Goal: Task Accomplishment & Management: Manage account settings

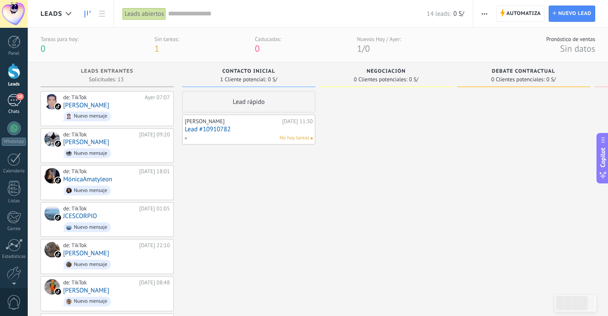
click at [7, 102] on div "10" at bounding box center [14, 100] width 14 height 12
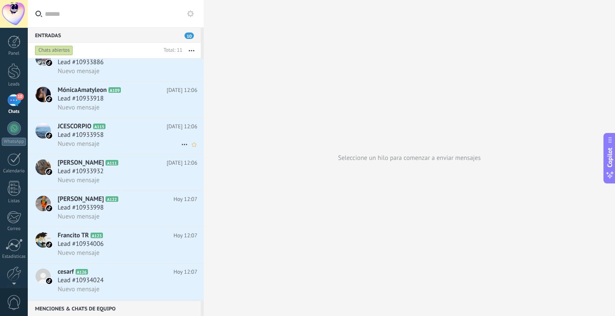
scroll to position [158, 0]
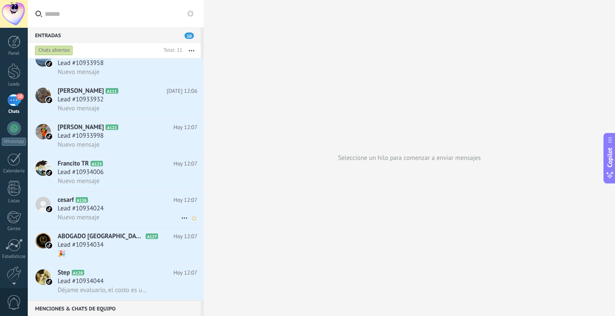
click at [79, 206] on span "Lead #10934024" at bounding box center [81, 208] width 46 height 9
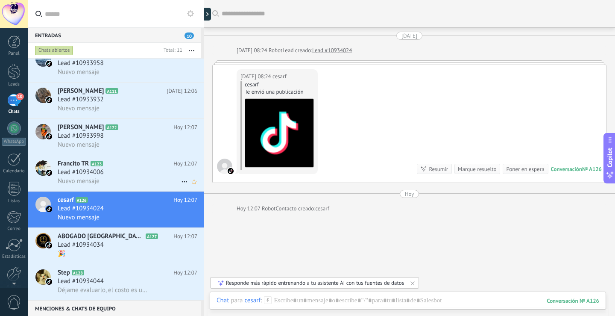
click at [83, 175] on span "Lead #10934006" at bounding box center [81, 172] width 46 height 9
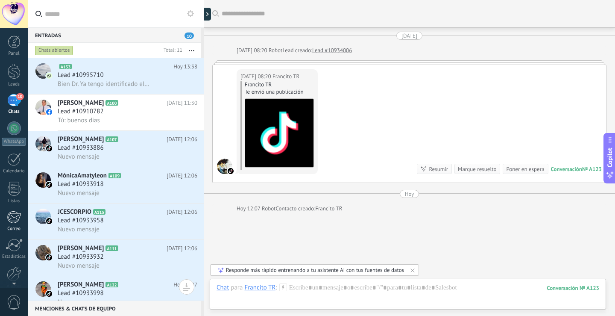
scroll to position [40, 0]
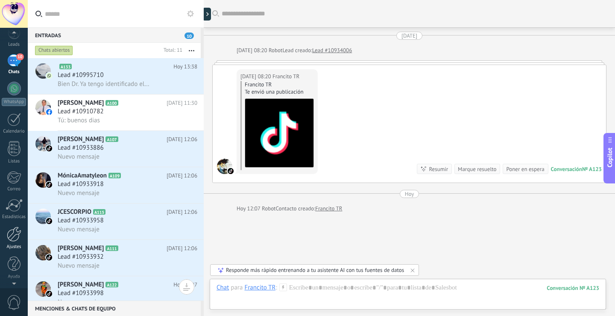
click at [11, 240] on div at bounding box center [14, 233] width 15 height 15
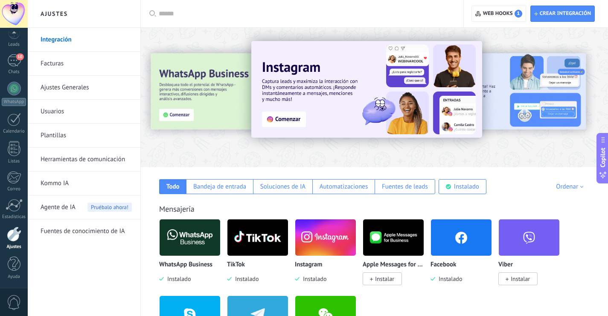
click at [458, 244] on img at bounding box center [461, 236] width 61 height 41
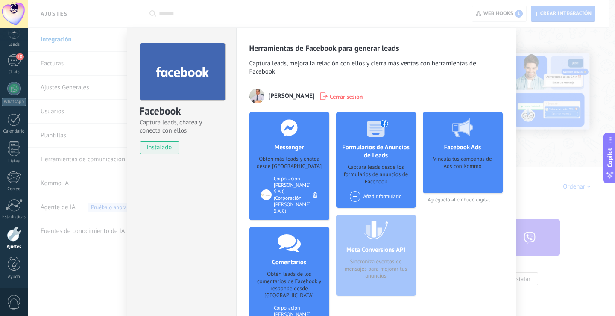
click at [573, 71] on div "Facebook Captura leads, chatea y conecta con ellos instalado Desinstalar Herram…" at bounding box center [321, 158] width 587 height 316
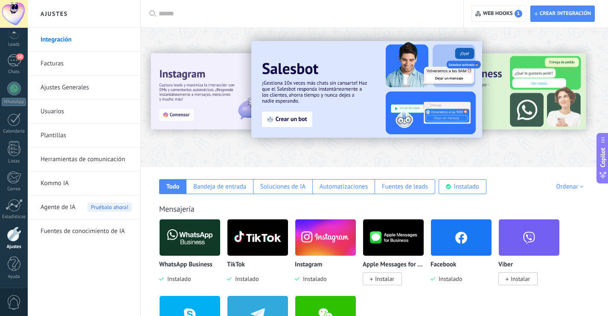
scroll to position [43, 0]
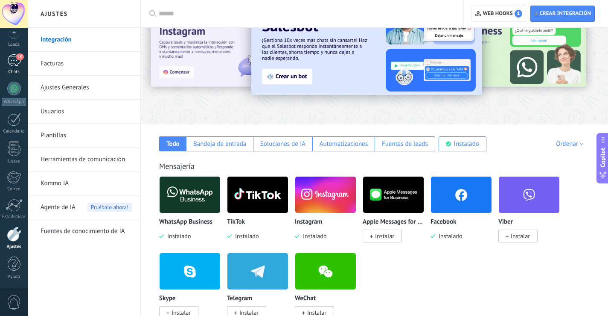
click at [9, 67] on link "10 Chats" at bounding box center [14, 64] width 28 height 20
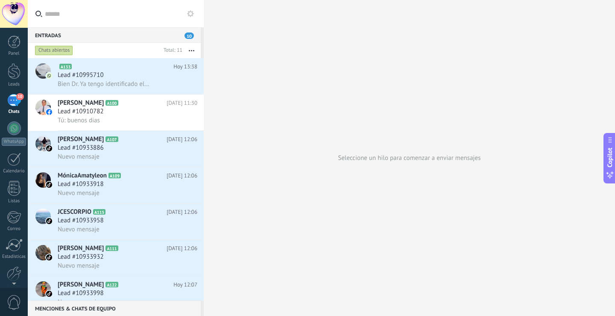
click at [16, 102] on div "10" at bounding box center [14, 100] width 14 height 12
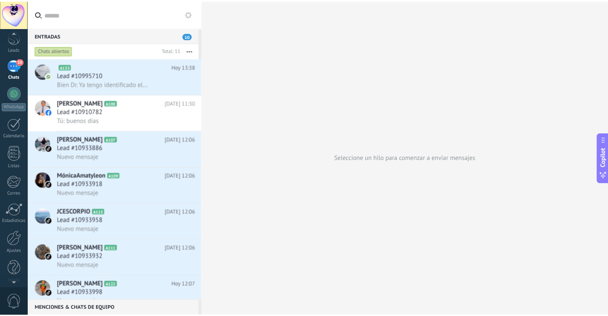
scroll to position [40, 0]
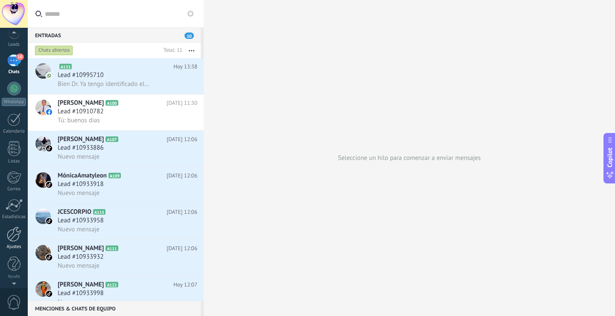
click at [17, 240] on div at bounding box center [14, 233] width 15 height 15
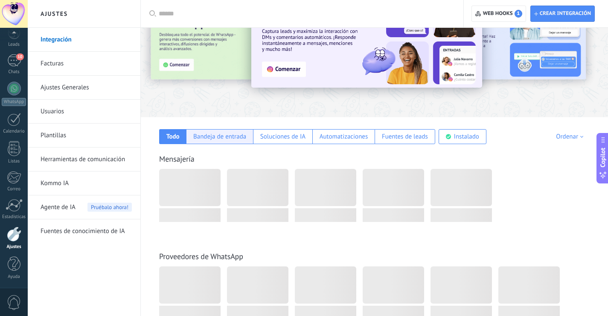
scroll to position [85, 0]
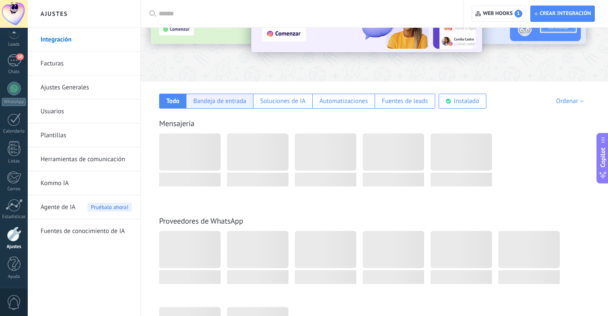
click at [204, 100] on div "Bandeja de entrada" at bounding box center [219, 101] width 53 height 8
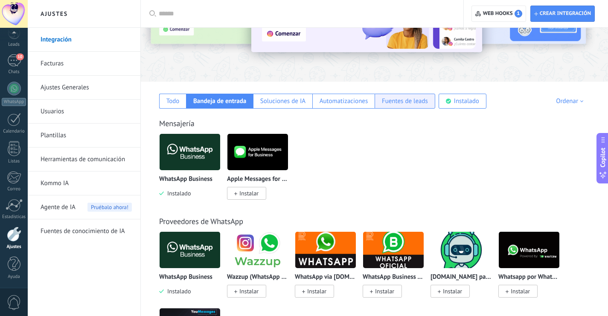
click at [388, 104] on div "Fuentes de leads" at bounding box center [405, 101] width 46 height 8
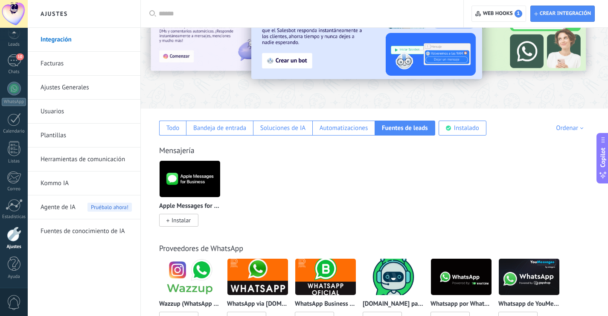
scroll to position [0, 0]
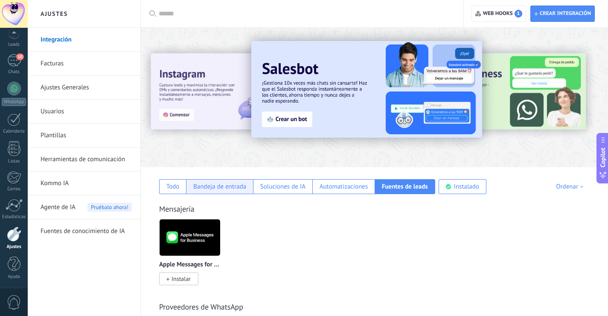
click at [214, 187] on div "Bandeja de entrada" at bounding box center [219, 186] width 53 height 8
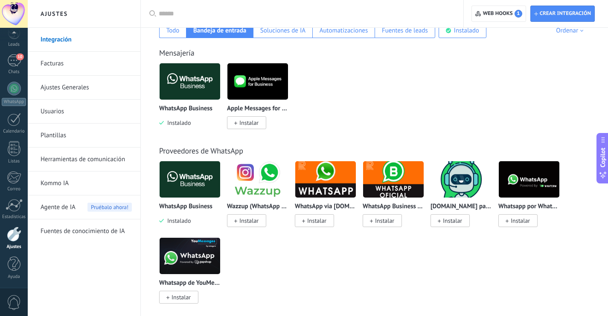
scroll to position [43, 0]
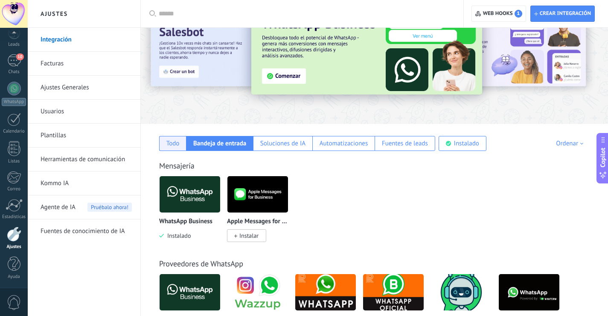
click at [170, 148] on div "Todo" at bounding box center [172, 143] width 27 height 15
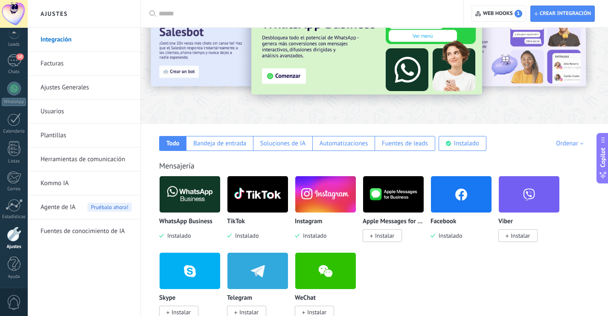
click at [468, 189] on img at bounding box center [461, 193] width 61 height 41
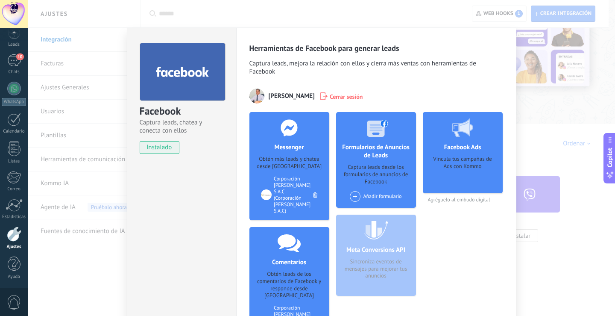
click at [330, 95] on span "Cerrar sesión" at bounding box center [346, 96] width 33 height 9
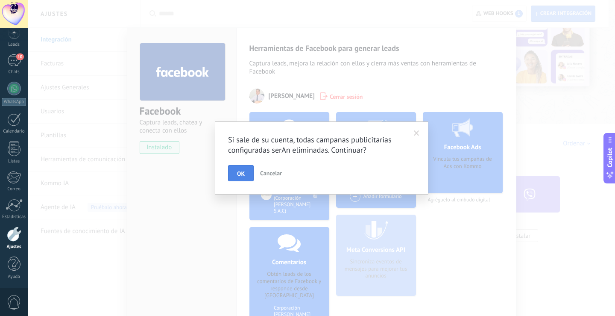
click at [232, 177] on button "OK" at bounding box center [241, 173] width 26 height 16
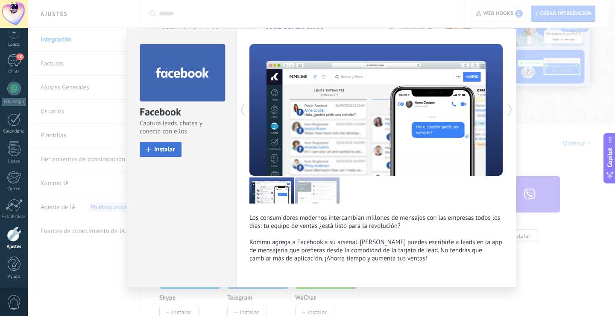
click at [167, 149] on span "Instalar" at bounding box center [164, 149] width 21 height 6
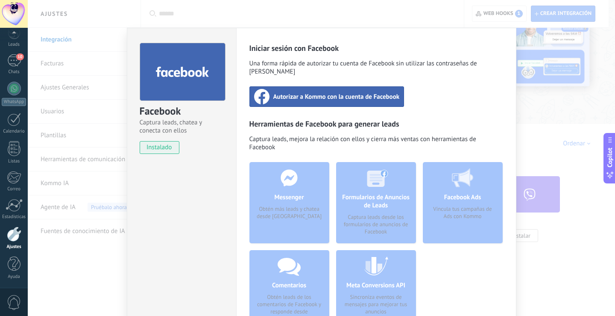
click at [301, 92] on span "Autorizar a Kommo con la cuenta de Facebook" at bounding box center [336, 96] width 126 height 9
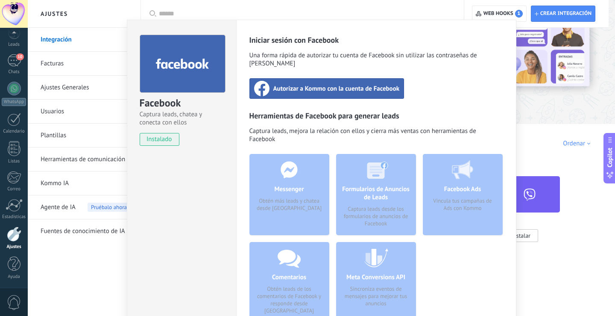
scroll to position [0, 0]
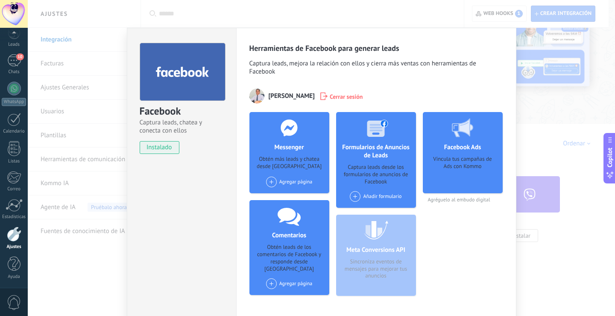
click at [330, 93] on span "Cerrar sesión" at bounding box center [346, 96] width 33 height 9
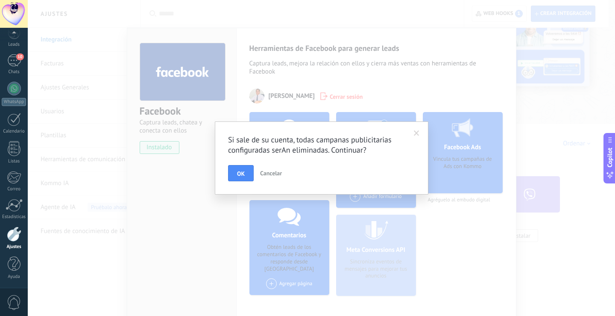
click at [415, 132] on span at bounding box center [417, 133] width 6 height 6
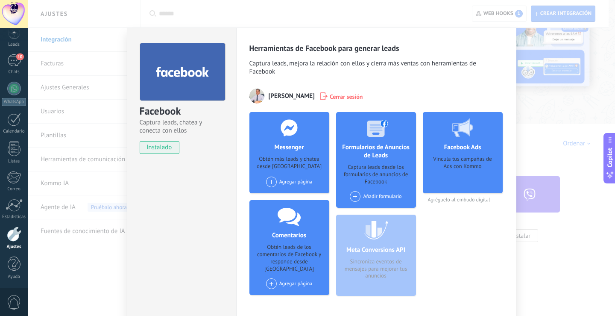
click at [270, 182] on span at bounding box center [271, 181] width 11 height 11
click at [290, 198] on div "Corporación Amat S.A.C" at bounding box center [313, 197] width 96 height 19
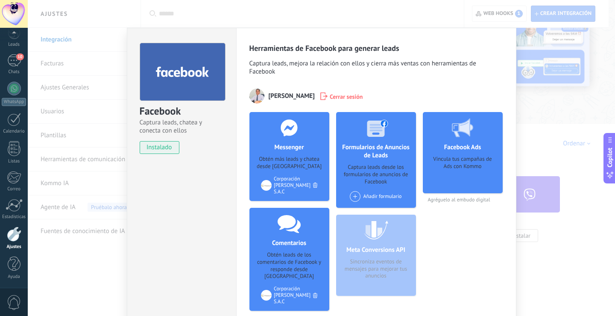
click at [270, 285] on div "Corporación Amat S.A.C" at bounding box center [289, 294] width 56 height 19
click at [350, 196] on span at bounding box center [355, 196] width 11 height 11
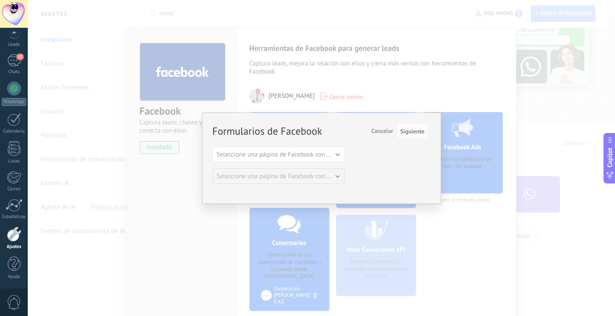
click at [378, 132] on span "Cancelar" at bounding box center [382, 131] width 22 height 8
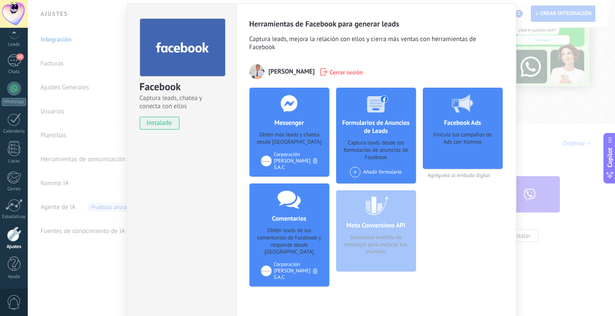
scroll to position [44, 0]
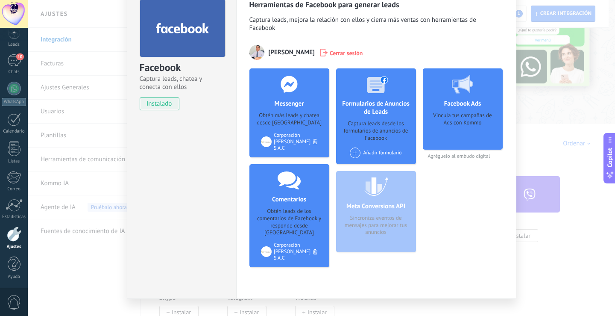
click at [458, 129] on div "Vincula tus campañas de Ads con Kommo" at bounding box center [463, 128] width 66 height 32
click at [450, 154] on span "Agréguelo al embudo digital" at bounding box center [463, 156] width 80 height 6
click at [463, 123] on div "Vincula tus campañas de Ads con Kommo" at bounding box center [463, 128] width 66 height 32
click at [460, 99] on div at bounding box center [462, 83] width 85 height 31
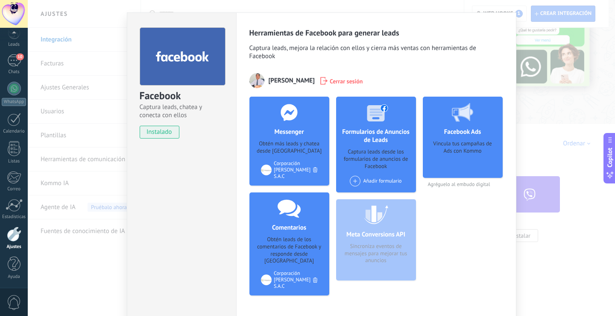
scroll to position [1, 0]
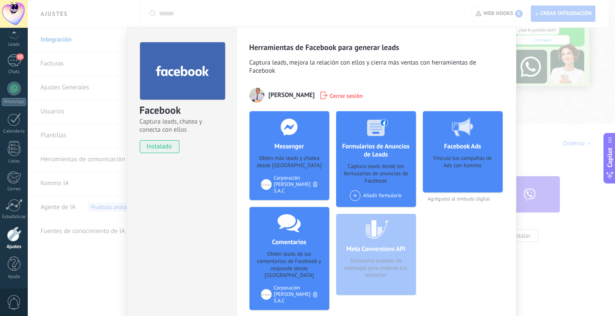
click at [330, 94] on span "Cerrar sesión" at bounding box center [346, 95] width 33 height 9
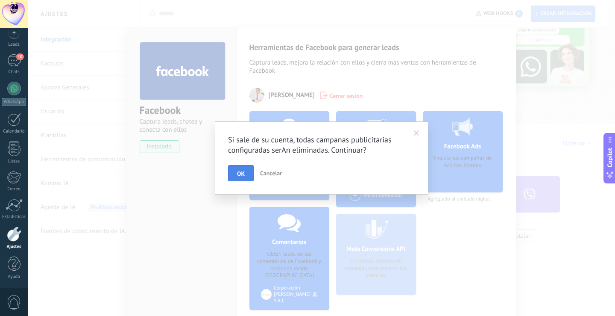
click at [248, 167] on button "OK" at bounding box center [241, 173] width 26 height 16
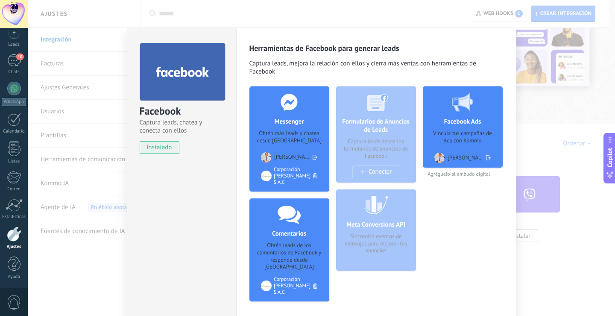
scroll to position [0, 0]
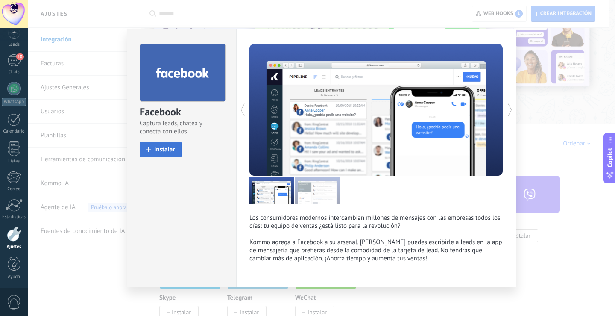
click at [164, 152] on span "Instalar" at bounding box center [164, 149] width 21 height 6
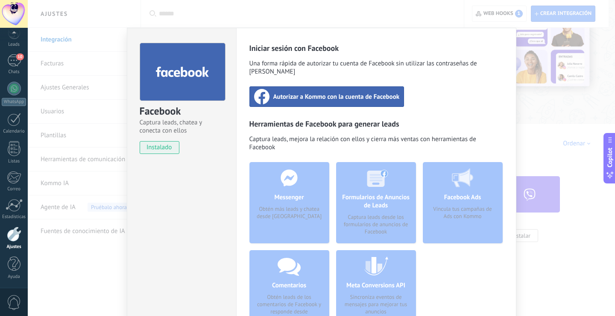
click at [287, 92] on span "Autorizar a Kommo con la cuenta de Facebook" at bounding box center [336, 96] width 126 height 9
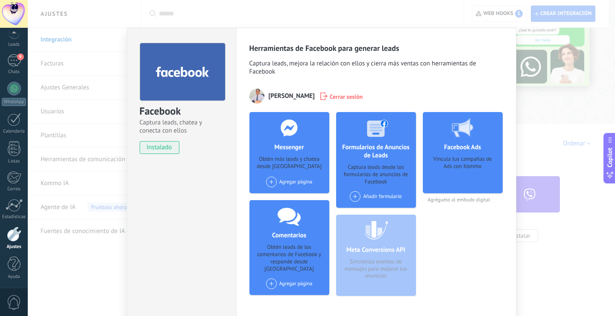
click at [270, 182] on span at bounding box center [271, 181] width 11 height 11
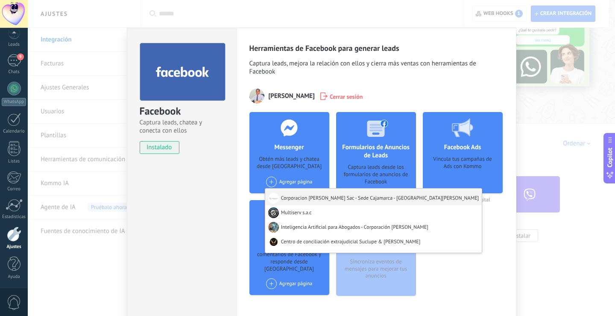
click at [281, 197] on div "Corporacion Amat Sac - Sede Cajamarca - San Marcos" at bounding box center [373, 196] width 217 height 17
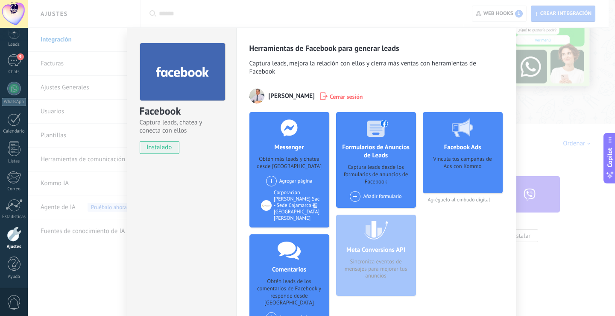
click at [271, 178] on span at bounding box center [271, 180] width 11 height 11
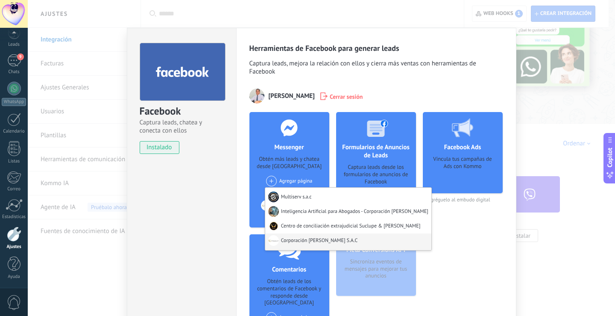
click at [295, 238] on div "Corporación Amat S.A.C" at bounding box center [348, 241] width 166 height 17
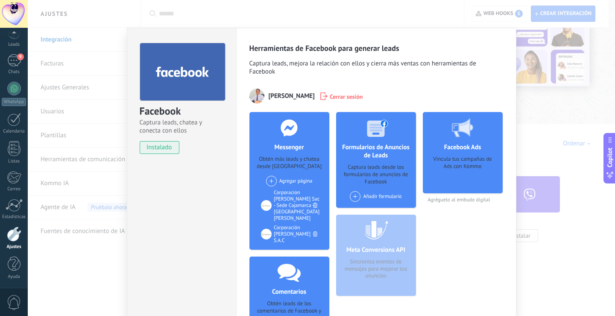
click at [269, 181] on span at bounding box center [271, 180] width 11 height 11
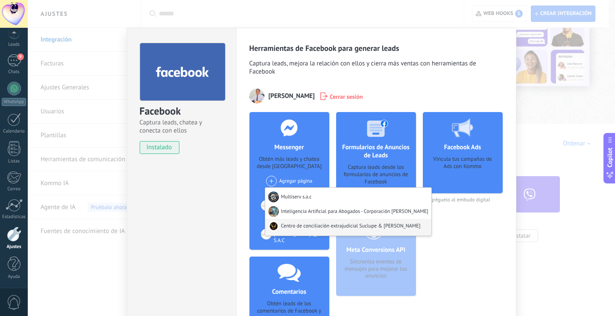
click at [289, 229] on div "Centro de conciliación extrajudicial Suclupe & Amat" at bounding box center [348, 227] width 166 height 17
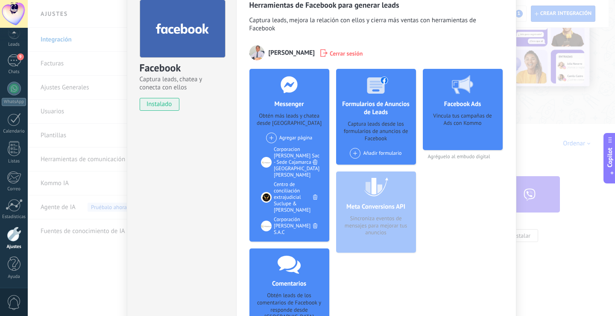
scroll to position [43, 0]
click at [354, 150] on span at bounding box center [355, 153] width 11 height 11
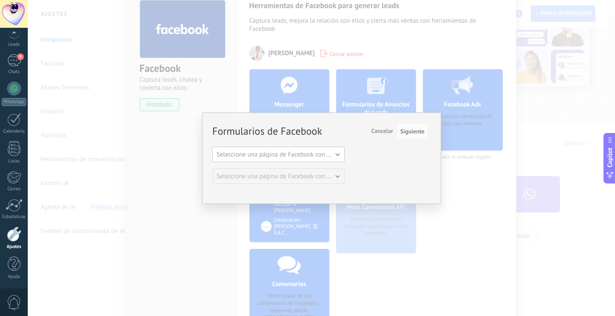
click at [276, 157] on span "Seleccione una página de Facebook con formas" at bounding box center [280, 154] width 129 height 8
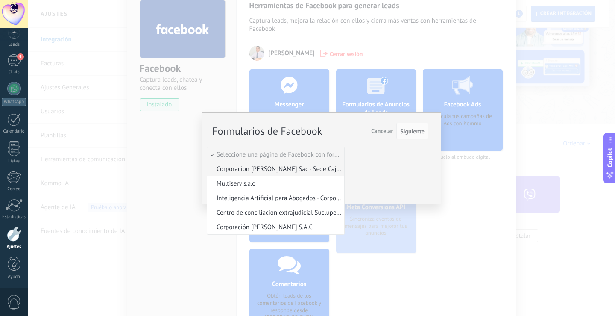
click at [275, 165] on span "Corporacion Amat Sac - Sede Cajamarca - San Marcos" at bounding box center [274, 169] width 135 height 8
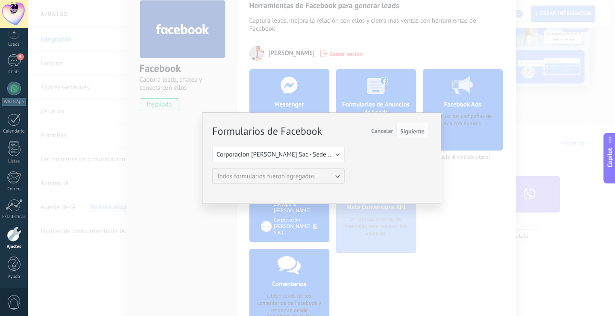
click at [387, 133] on span "Cancelar" at bounding box center [382, 131] width 22 height 8
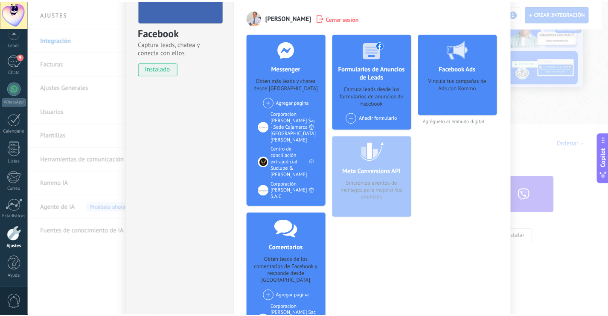
scroll to position [0, 0]
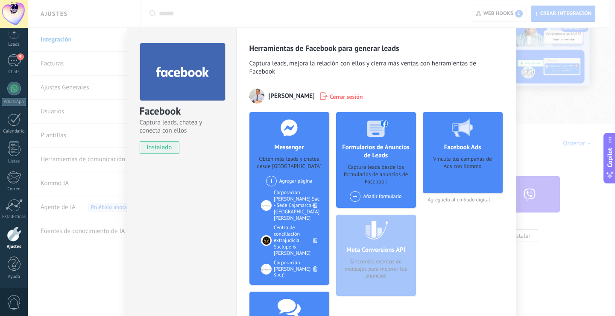
click at [553, 145] on div "Facebook Captura leads, chatea y conecta con ellos instalado Desinstalar Herram…" at bounding box center [321, 158] width 587 height 316
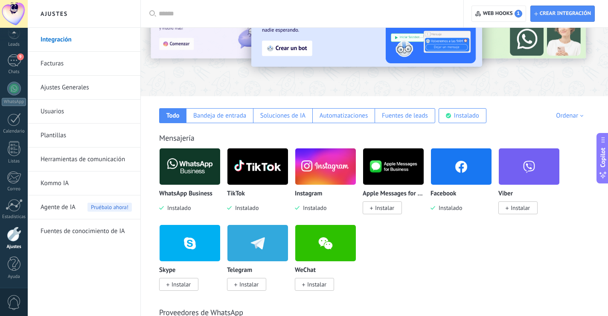
scroll to position [86, 0]
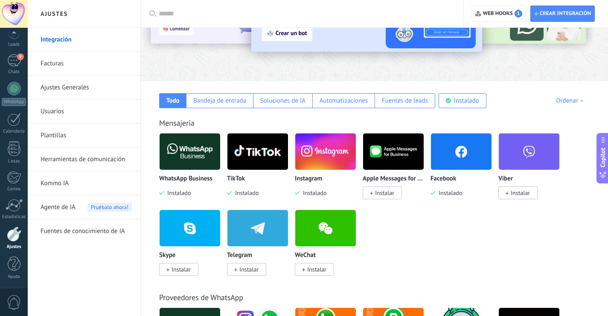
click at [259, 161] on img at bounding box center [258, 151] width 61 height 41
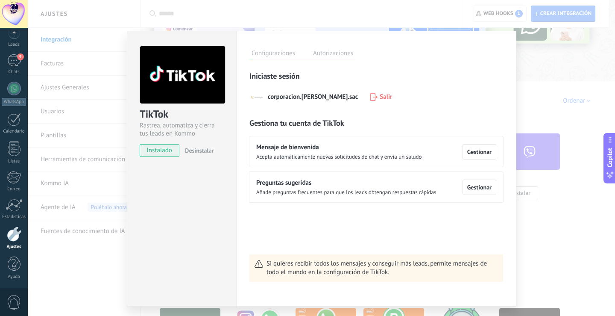
click at [570, 61] on div "TikTok Rastrea, automatiza y cierra tus leads en Kommo instalado Desinstalar Co…" at bounding box center [321, 158] width 587 height 316
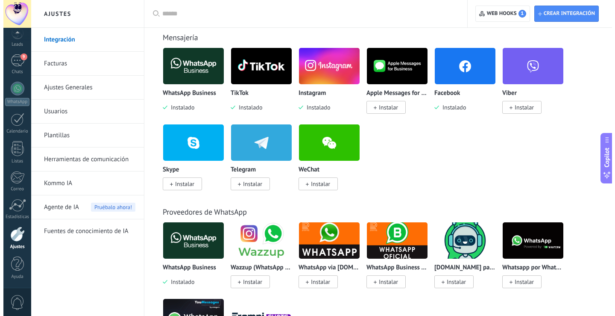
scroll to position [129, 0]
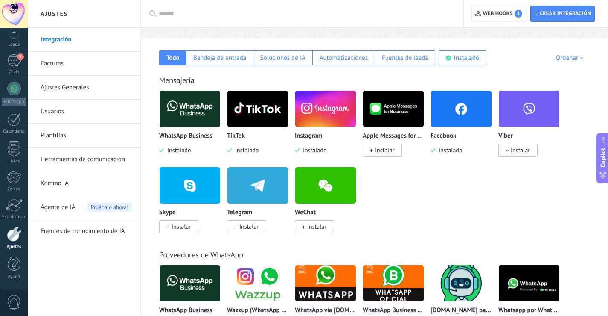
click at [316, 123] on img at bounding box center [325, 108] width 61 height 41
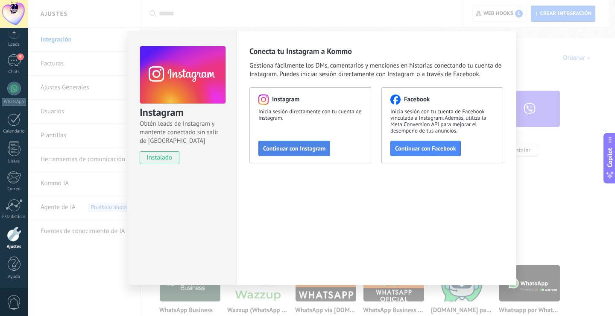
click at [304, 150] on span "Continuar con Instagram" at bounding box center [294, 148] width 62 height 6
click at [403, 149] on span "Continuar con Facebook" at bounding box center [425, 148] width 61 height 6
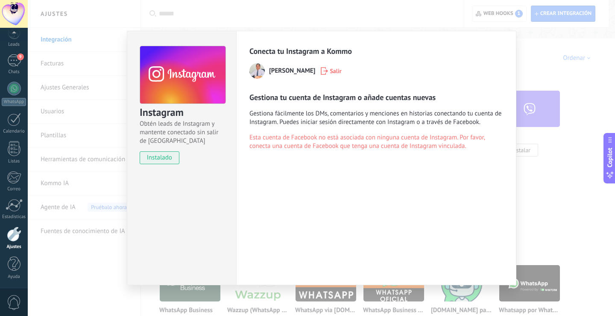
click at [374, 168] on div "Conecta tu Instagram a Kommo Nelson Amat Salir Gestiona tu cuenta de Instagram …" at bounding box center [376, 158] width 280 height 254
click at [381, 135] on span "Esta cuenta de Facebook no está asociada con ninguna cuenta de Instagram. Por f…" at bounding box center [376, 141] width 254 height 17
click at [330, 71] on span "Salir" at bounding box center [336, 71] width 12 height 6
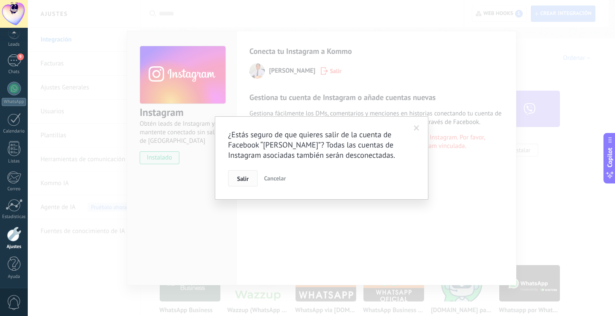
click at [247, 182] on button "Salir" at bounding box center [242, 178] width 29 height 16
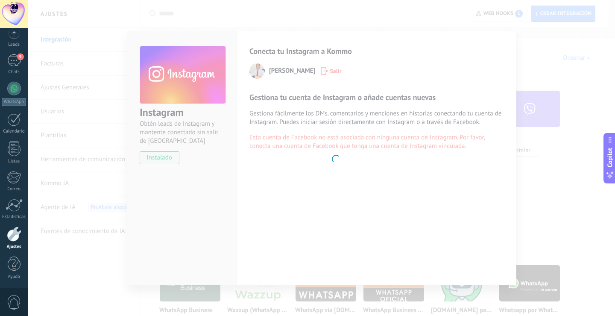
click at [268, 167] on body ".abecls-1,.abecls-2{fill-rule:evenodd}.abecls-2{fill:#fff} .abhcls-1{fill:none}…" at bounding box center [307, 29] width 615 height 316
click at [380, 151] on body ".abecls-1,.abecls-2{fill-rule:evenodd}.abecls-2{fill:#fff} .abhcls-1{fill:none}…" at bounding box center [307, 29] width 615 height 316
click at [339, 154] on body ".abecls-1,.abecls-2{fill-rule:evenodd}.abecls-2{fill:#fff} .abhcls-1{fill:none}…" at bounding box center [307, 29] width 615 height 316
click at [383, 95] on body ".abecls-1,.abecls-2{fill-rule:evenodd}.abecls-2{fill:#fff} .abhcls-1{fill:none}…" at bounding box center [307, 29] width 615 height 316
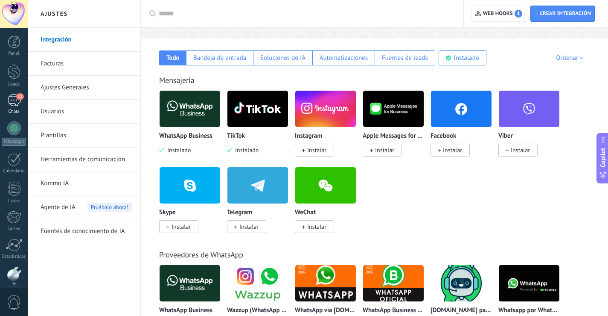
click at [18, 98] on span "11" at bounding box center [19, 96] width 7 height 7
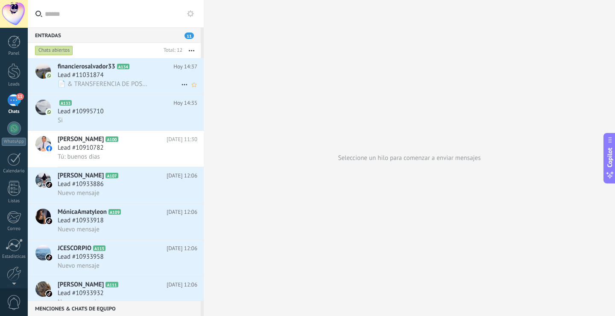
click at [89, 80] on span "📄 & TRANSFERENCIA DE POSESIÓN DE BIEN INMUEBLE.docx" at bounding box center [104, 84] width 93 height 8
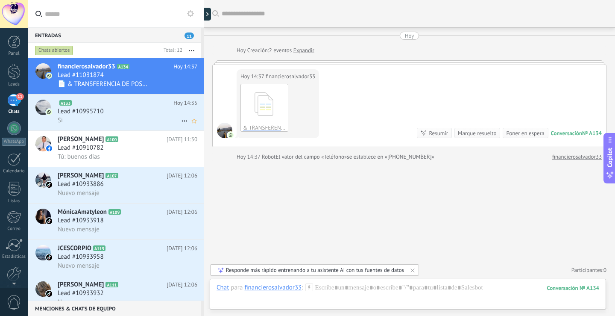
click at [89, 118] on div "Si" at bounding box center [128, 120] width 140 height 9
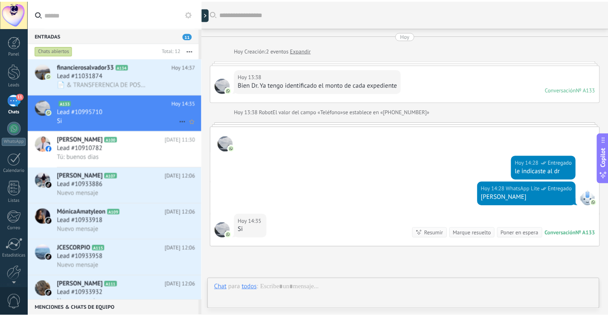
scroll to position [80, 0]
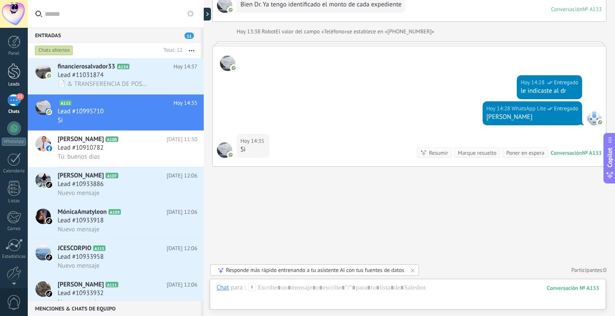
click at [16, 69] on div at bounding box center [14, 71] width 13 height 16
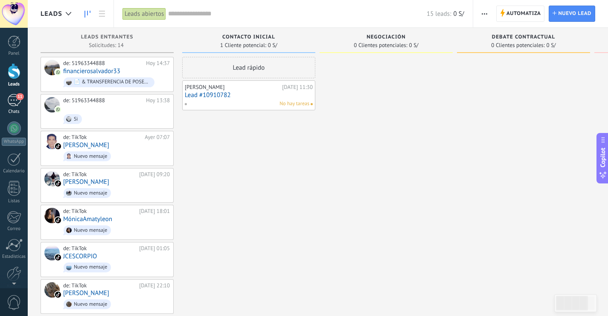
click at [13, 97] on div "11" at bounding box center [14, 100] width 14 height 12
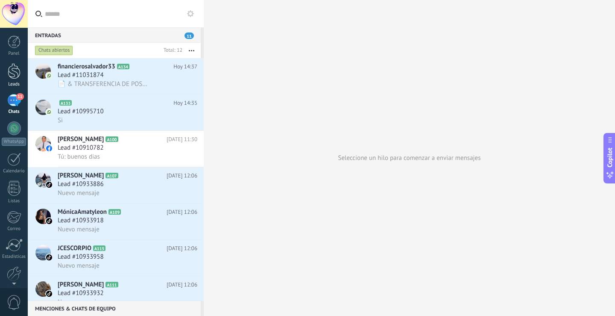
click at [7, 66] on link "Leads" at bounding box center [14, 75] width 28 height 24
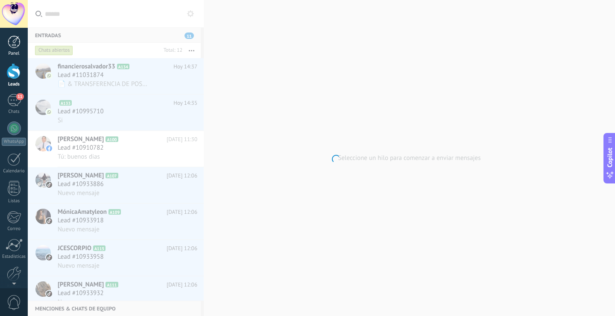
click at [7, 46] on link "Panel" at bounding box center [14, 45] width 28 height 21
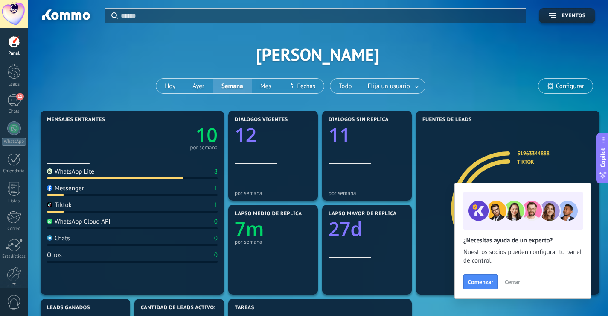
click at [520, 287] on button "Cerrar" at bounding box center [512, 281] width 23 height 13
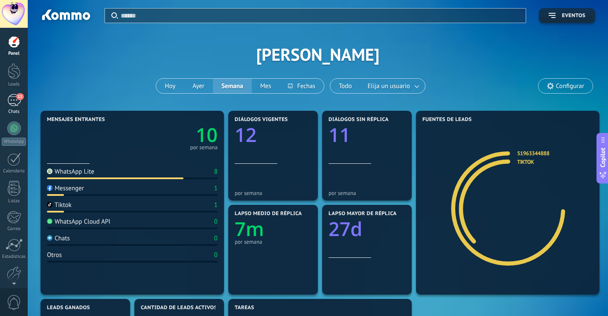
click at [14, 103] on div "11" at bounding box center [14, 100] width 14 height 12
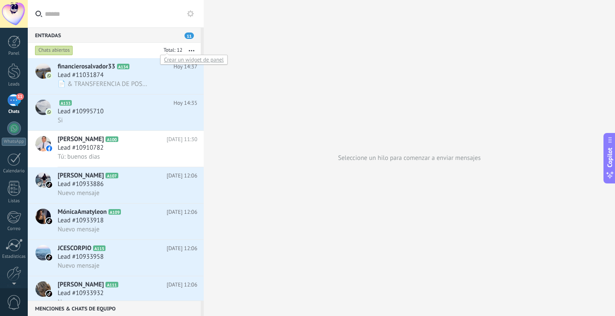
click at [39, 47] on div "Chats abiertos" at bounding box center [54, 50] width 38 height 10
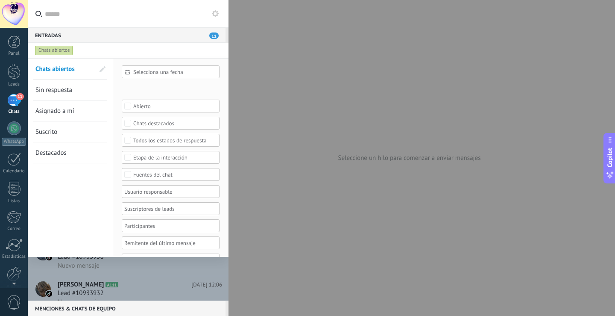
click at [50, 51] on div "Chats abiertos" at bounding box center [54, 50] width 38 height 10
click at [190, 52] on div "Chats abiertos" at bounding box center [120, 50] width 174 height 15
click at [191, 53] on div "Chats abiertos" at bounding box center [120, 50] width 174 height 15
click at [61, 53] on div "Chats abiertos" at bounding box center [54, 50] width 38 height 10
click at [74, 37] on div "Entradas 11" at bounding box center [127, 34] width 198 height 15
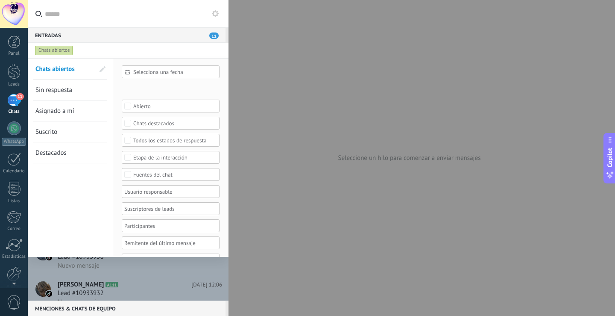
click at [212, 17] on button at bounding box center [215, 14] width 10 height 10
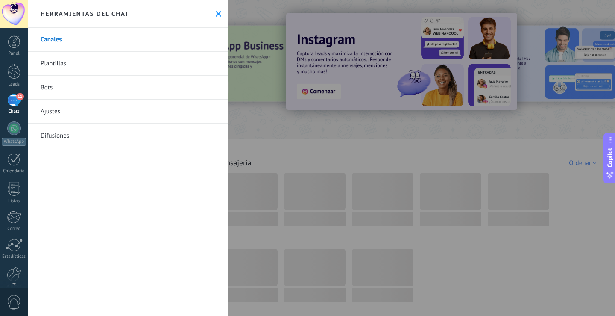
click at [210, 13] on div "Herramientas del chat" at bounding box center [128, 14] width 201 height 28
click at [216, 15] on icon at bounding box center [219, 14] width 6 height 6
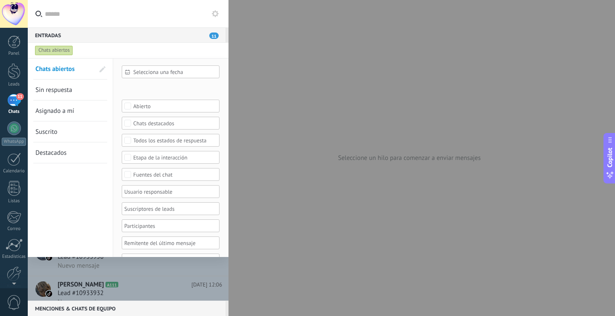
click at [216, 15] on icon at bounding box center [215, 13] width 7 height 7
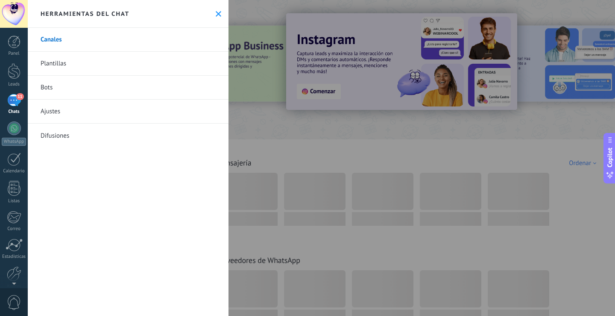
click at [216, 15] on icon at bounding box center [219, 14] width 6 height 6
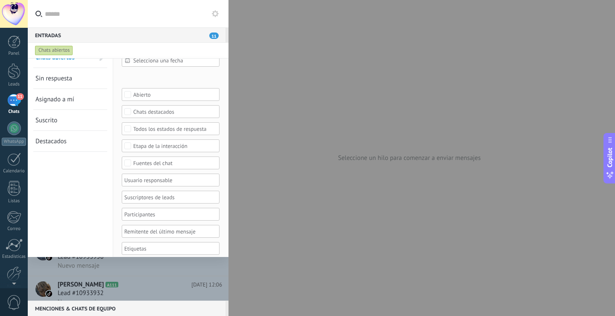
scroll to position [18, 0]
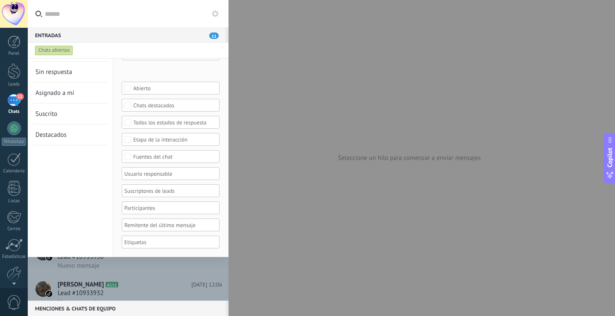
click at [171, 268] on div at bounding box center [128, 179] width 201 height 242
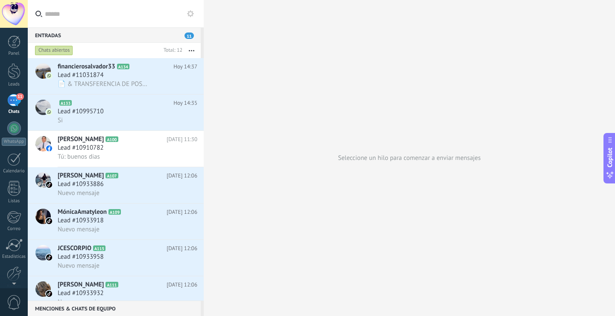
click at [95, 36] on div "Entradas 11" at bounding box center [114, 34] width 173 height 15
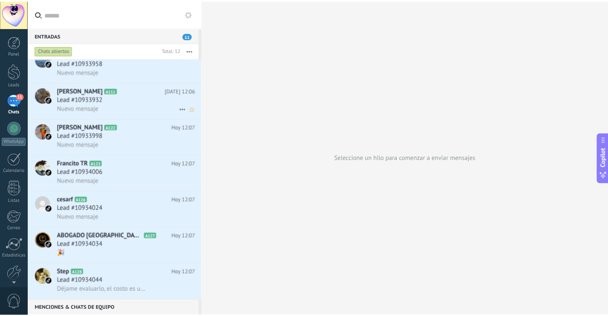
scroll to position [0, 0]
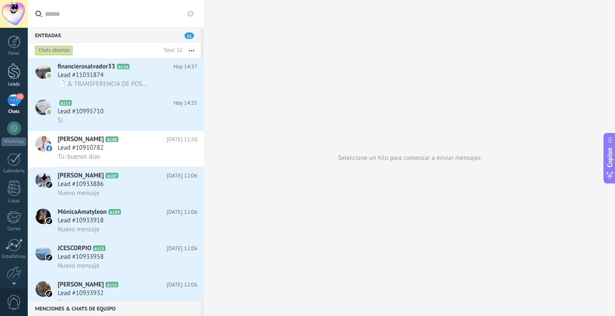
click at [16, 67] on div at bounding box center [14, 71] width 13 height 16
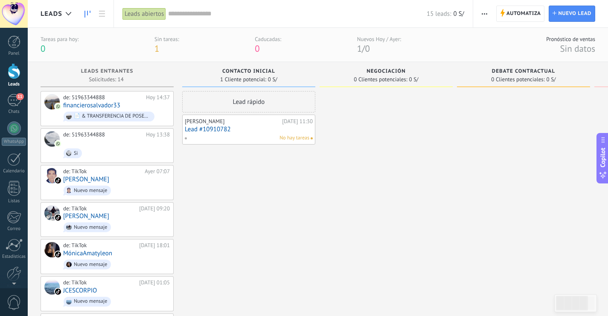
click at [173, 12] on input "text" at bounding box center [297, 13] width 259 height 9
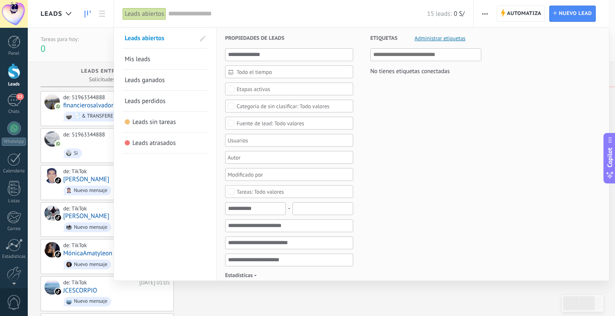
click at [170, 124] on span "Leads sin tareas" at bounding box center [154, 122] width 44 height 8
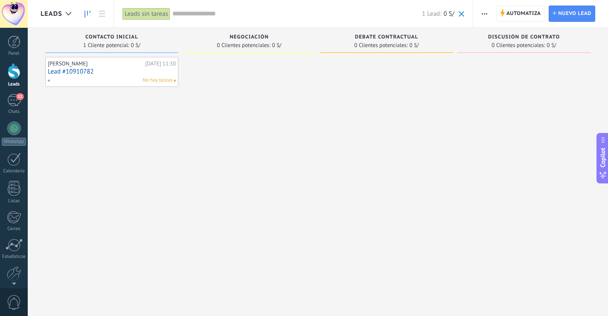
click at [156, 13] on div "Leads sin tareas" at bounding box center [147, 14] width 48 height 12
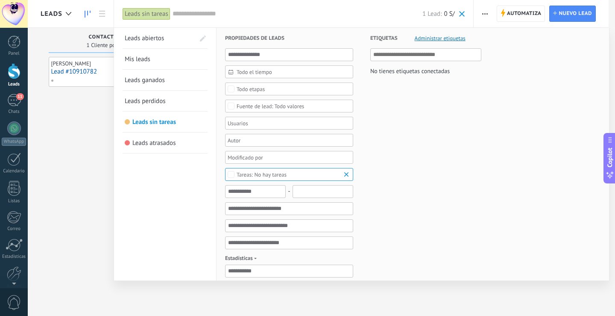
click at [184, 98] on link "Leads perdidos" at bounding box center [165, 101] width 81 height 20
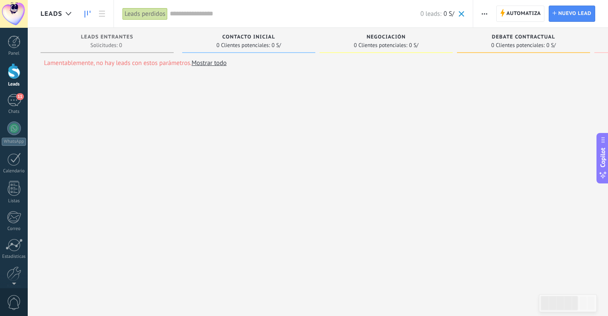
click at [133, 8] on div "Leads perdidos" at bounding box center [145, 14] width 45 height 12
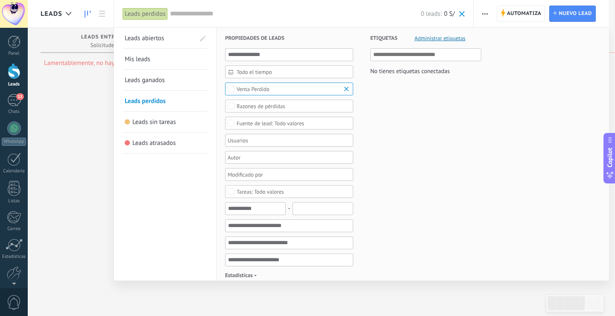
click at [75, 61] on div at bounding box center [307, 158] width 615 height 316
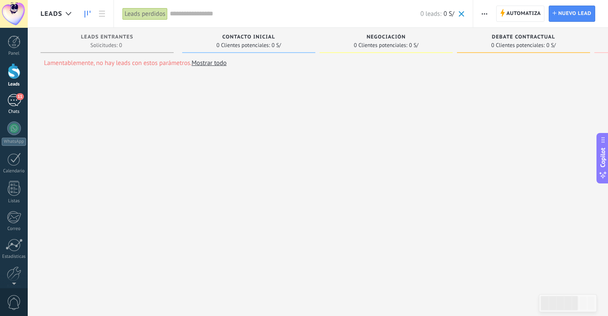
click at [14, 94] on div "11" at bounding box center [14, 100] width 14 height 12
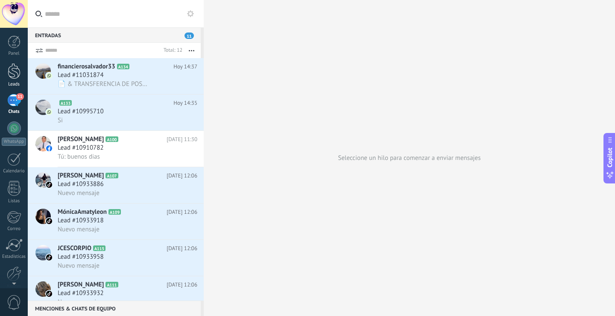
click at [12, 76] on div at bounding box center [14, 71] width 13 height 16
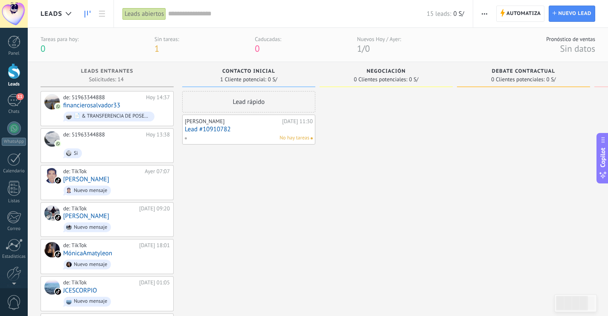
click at [11, 92] on div "Panel Leads 11 Chats WhatsApp Clientes" at bounding box center [14, 181] width 28 height 292
click at [15, 103] on div "11" at bounding box center [14, 100] width 14 height 12
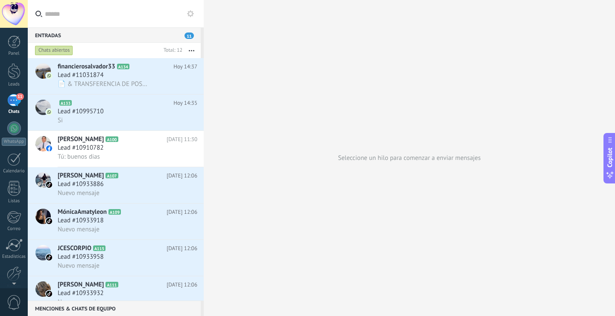
click at [190, 18] on button at bounding box center [190, 14] width 10 height 10
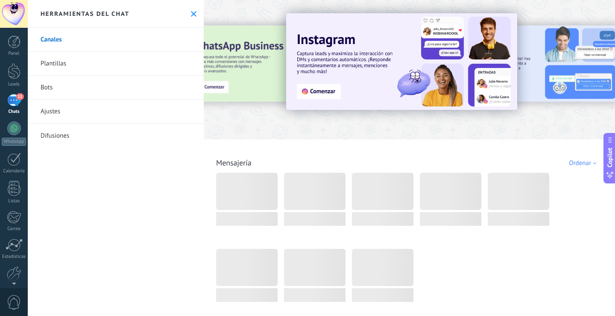
click at [190, 18] on div "Herramientas del chat" at bounding box center [116, 14] width 176 height 28
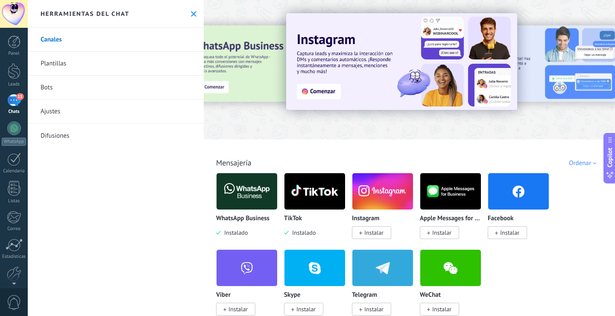
click at [191, 12] on icon at bounding box center [194, 14] width 6 height 6
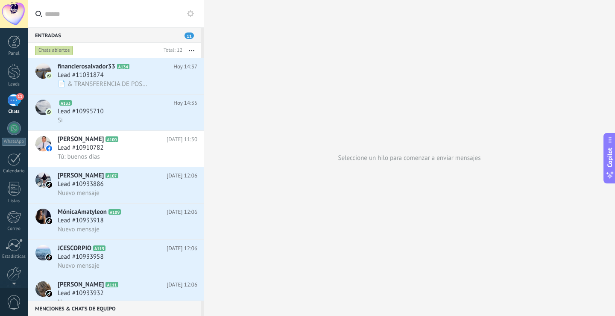
click at [190, 51] on button "button" at bounding box center [191, 50] width 18 height 15
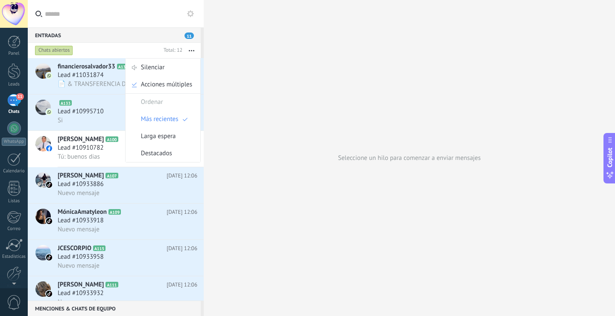
click at [18, 91] on div "Panel Leads 11 Chats WhatsApp Clientes" at bounding box center [14, 181] width 28 height 292
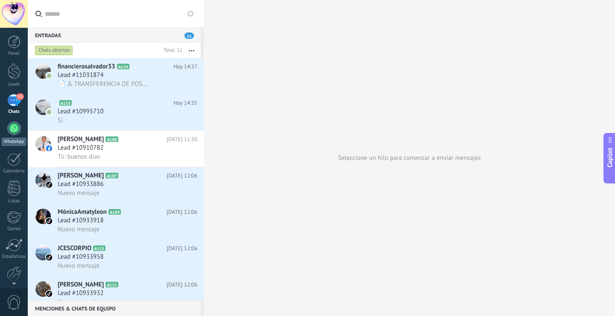
click at [14, 126] on div at bounding box center [14, 128] width 14 height 14
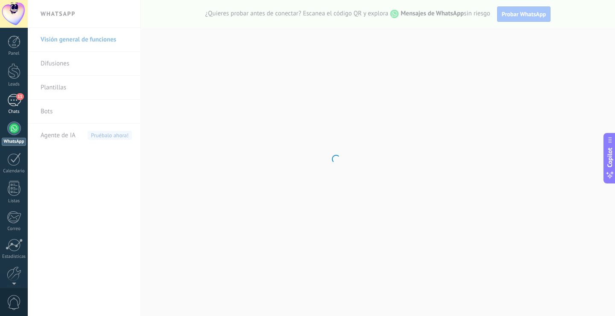
click at [13, 102] on div "11" at bounding box center [14, 100] width 14 height 12
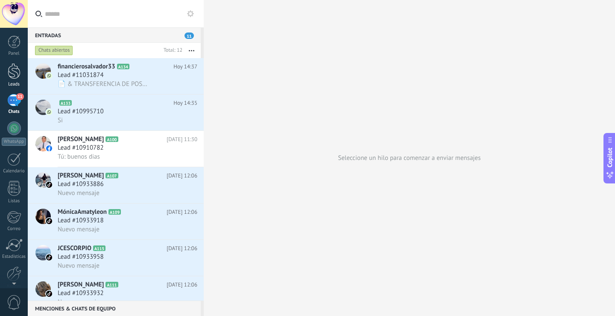
click at [11, 76] on div at bounding box center [14, 71] width 13 height 16
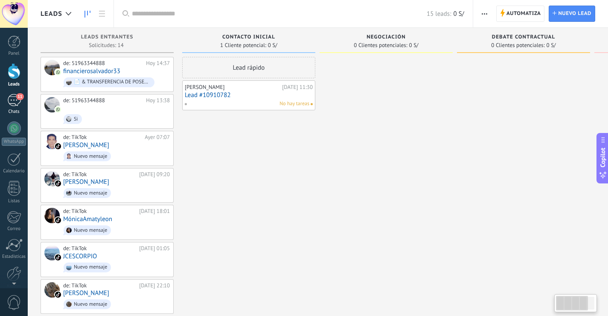
click at [17, 99] on div "11" at bounding box center [14, 100] width 14 height 12
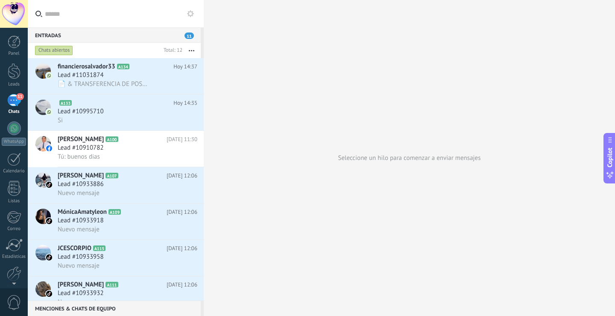
click at [186, 54] on button "button" at bounding box center [191, 50] width 18 height 15
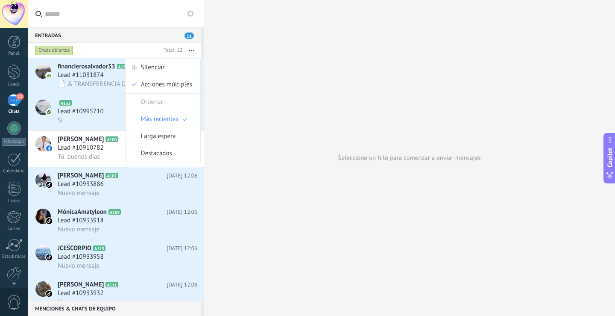
click at [215, 171] on div "Seleccione un hilo para comenzar a enviar mensajes" at bounding box center [409, 158] width 411 height 316
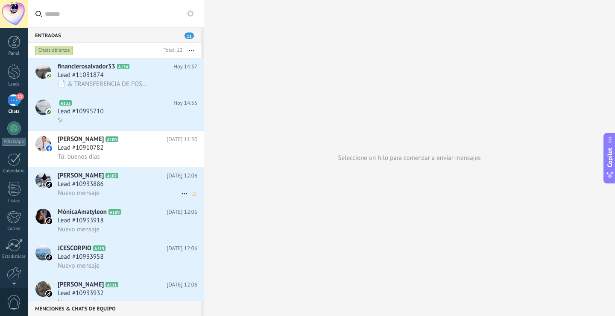
click at [97, 190] on span "Nuevo mensaje" at bounding box center [79, 193] width 42 height 8
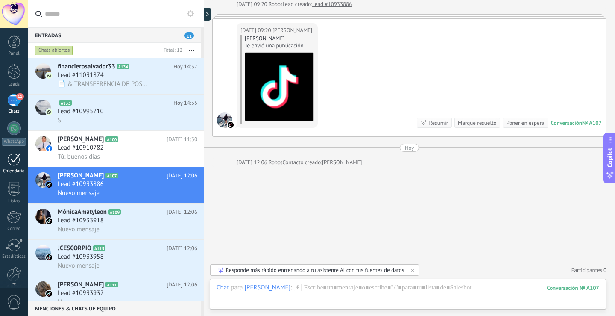
click at [21, 153] on link "Calendario" at bounding box center [14, 162] width 28 height 21
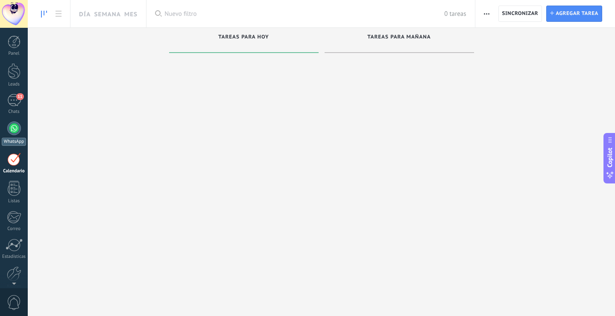
click at [17, 130] on div at bounding box center [14, 128] width 14 height 14
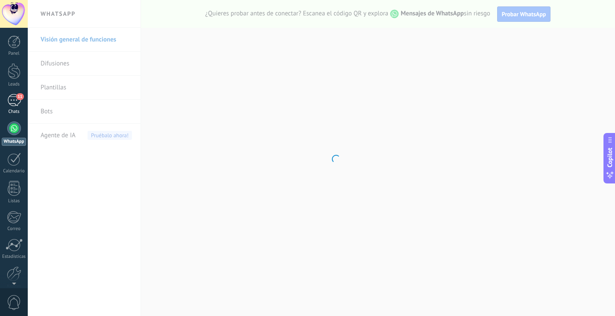
click at [16, 98] on div "11" at bounding box center [14, 100] width 14 height 12
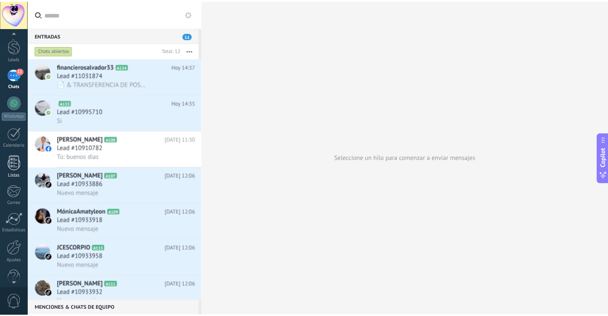
scroll to position [40, 0]
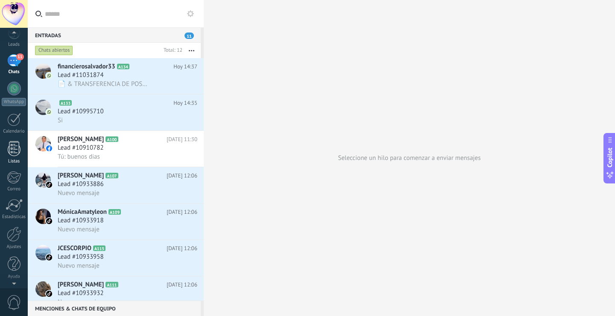
click at [12, 153] on div at bounding box center [14, 148] width 13 height 15
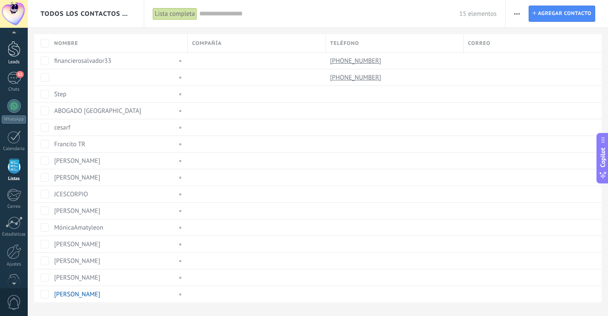
click at [13, 61] on div "Leads" at bounding box center [14, 62] width 25 height 6
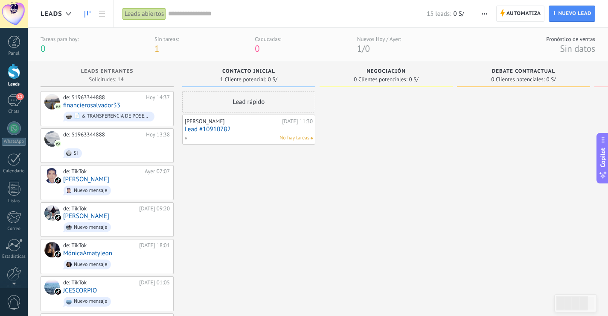
click at [578, 74] on div "Debate contractual" at bounding box center [524, 71] width 125 height 7
click at [508, 71] on span "Debate contractual" at bounding box center [523, 71] width 63 height 6
click at [509, 70] on span "Debate contractual" at bounding box center [523, 71] width 63 height 6
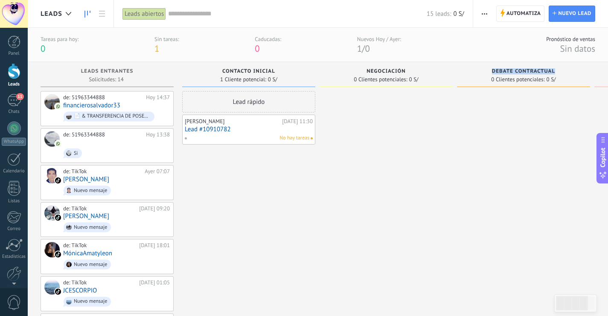
click at [571, 38] on div "Pronóstico de ventas" at bounding box center [571, 38] width 49 height 7
click at [564, 48] on span "Sin datos" at bounding box center [577, 49] width 35 height 12
click at [563, 11] on span "Nuevo lead" at bounding box center [575, 13] width 33 height 15
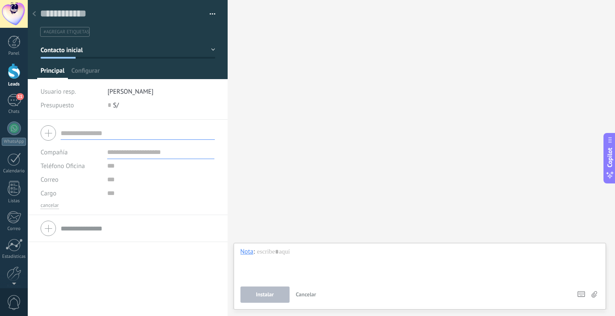
click at [113, 230] on input "text" at bounding box center [138, 228] width 154 height 14
click at [78, 64] on div at bounding box center [128, 39] width 200 height 79
click at [80, 78] on span "Configurar" at bounding box center [85, 73] width 28 height 12
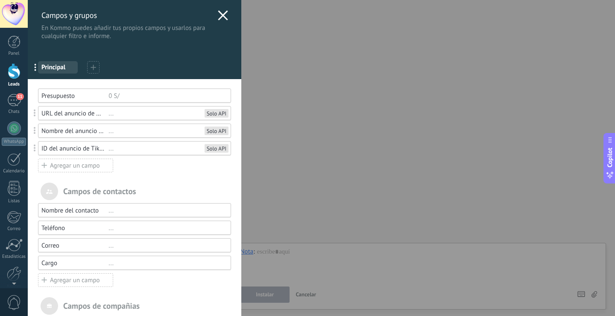
click at [72, 98] on div "Presupuesto" at bounding box center [74, 96] width 67 height 8
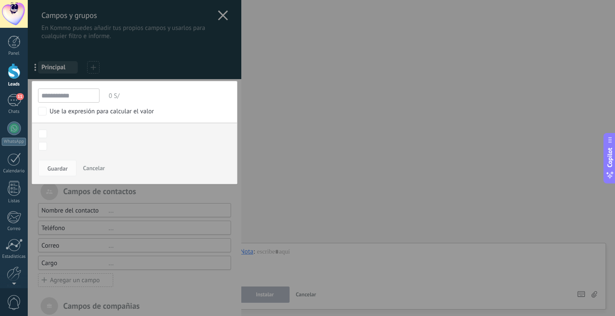
click at [246, 152] on div "**********" at bounding box center [321, 158] width 587 height 316
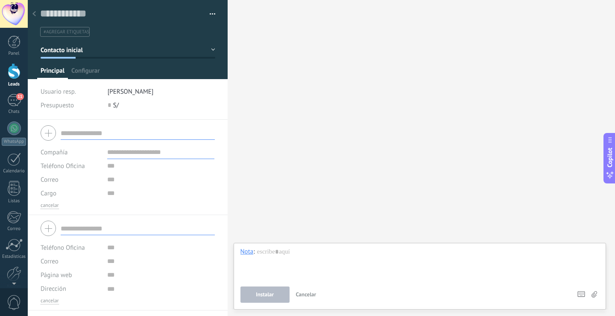
click at [34, 9] on div at bounding box center [34, 14] width 12 height 17
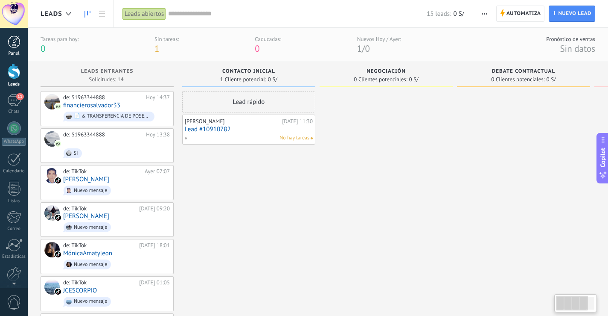
click at [8, 47] on div at bounding box center [14, 41] width 13 height 13
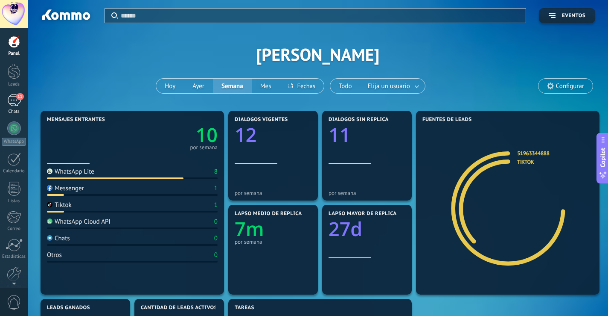
click at [13, 103] on div "11" at bounding box center [14, 100] width 14 height 12
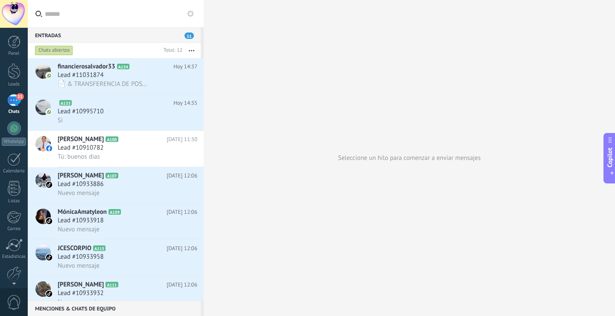
click at [19, 97] on span "11" at bounding box center [19, 96] width 7 height 7
click at [17, 66] on div at bounding box center [14, 71] width 13 height 16
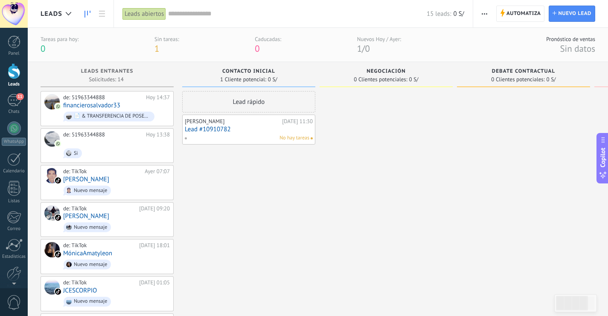
click at [234, 129] on link "Lead #10910782" at bounding box center [249, 129] width 128 height 7
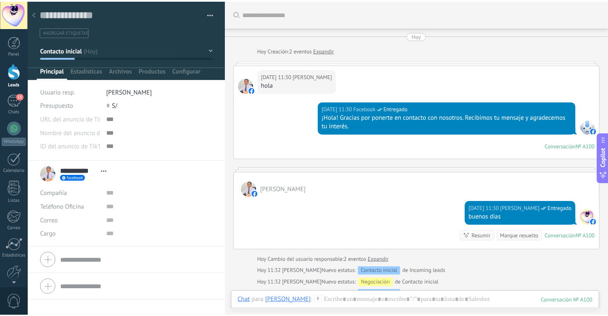
scroll to position [132, 0]
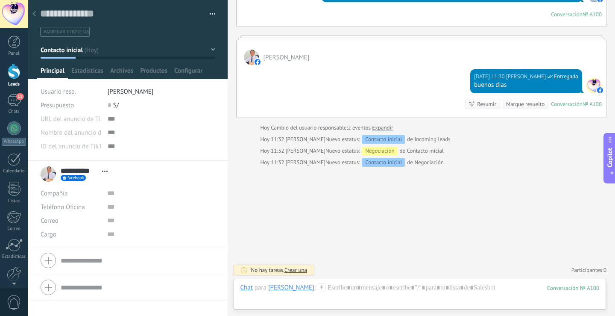
click at [31, 12] on div at bounding box center [34, 14] width 12 height 17
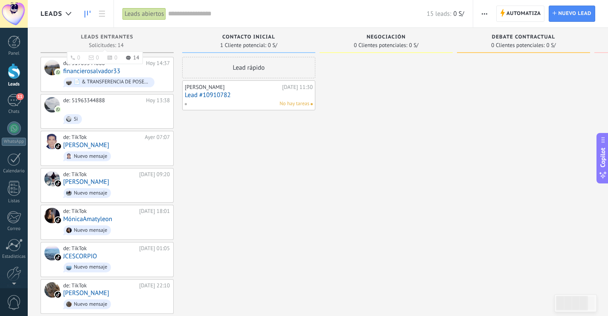
click at [89, 38] on span "Leads Entrantes" at bounding box center [107, 37] width 53 height 6
click at [17, 94] on span "11" at bounding box center [19, 96] width 7 height 7
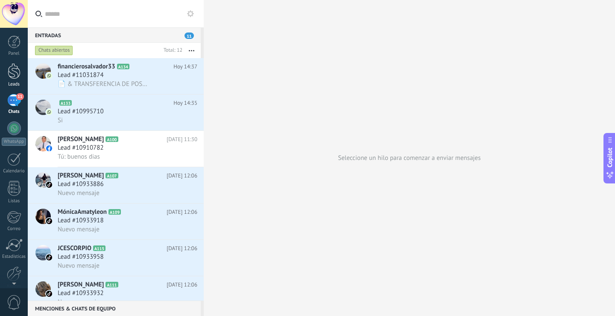
click at [8, 78] on div at bounding box center [14, 71] width 13 height 16
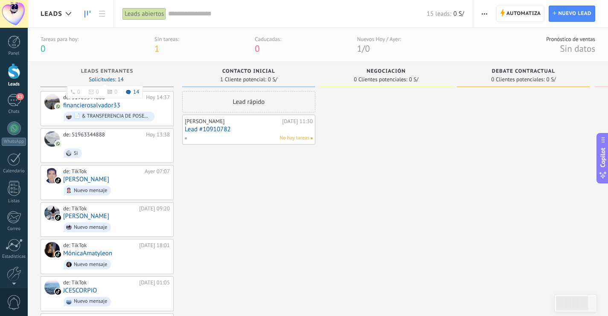
click at [133, 93] on li "14" at bounding box center [132, 91] width 13 height 5
click at [94, 93] on li "0" at bounding box center [94, 91] width 10 height 5
click at [108, 92] on use at bounding box center [110, 92] width 5 height 4
click at [122, 92] on ul "0 0 0 14" at bounding box center [105, 91] width 76 height 13
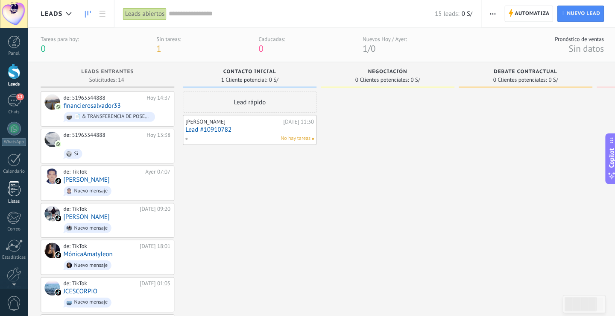
click at [17, 193] on div at bounding box center [14, 188] width 13 height 15
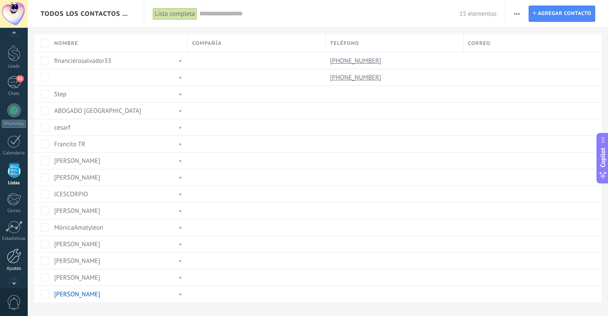
scroll to position [23, 0]
click at [13, 252] on div at bounding box center [14, 250] width 15 height 15
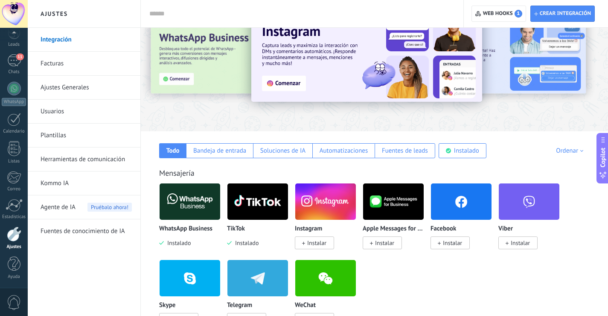
scroll to position [85, 0]
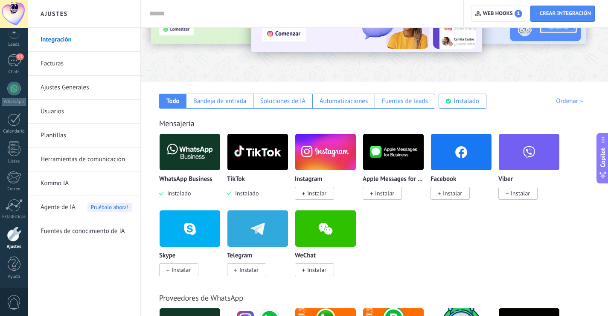
click at [456, 147] on img at bounding box center [461, 151] width 61 height 41
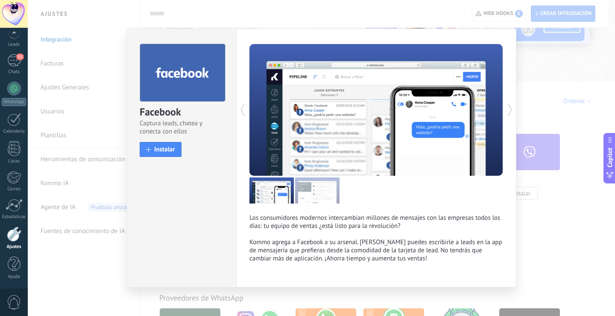
click at [559, 237] on div "Facebook Captura leads, chatea y conecta con ellos install Instalar Los consumi…" at bounding box center [321, 158] width 587 height 316
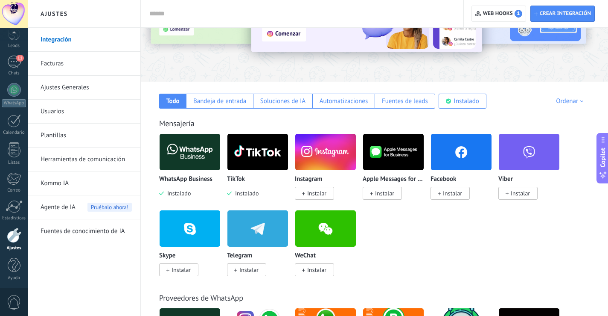
scroll to position [40, 0]
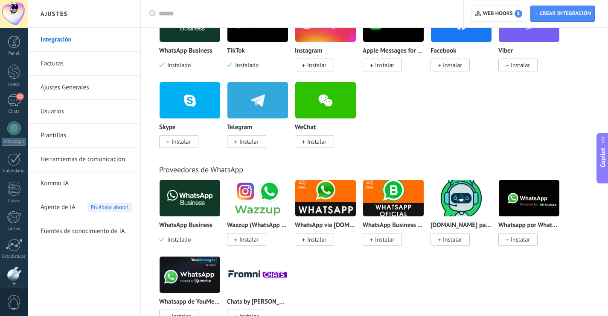
scroll to position [40, 0]
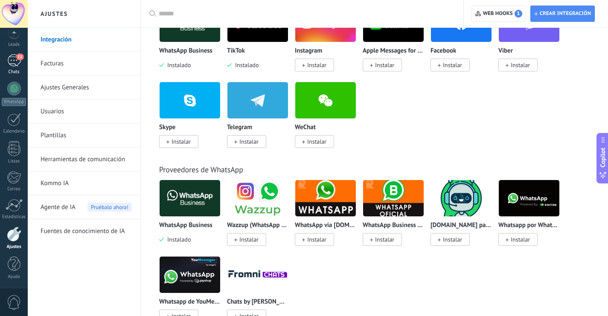
click at [8, 60] on div "11" at bounding box center [14, 60] width 14 height 12
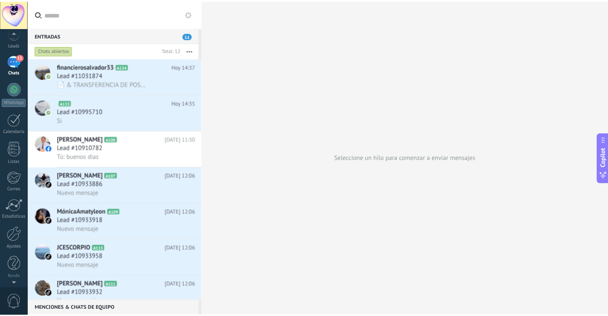
scroll to position [40, 0]
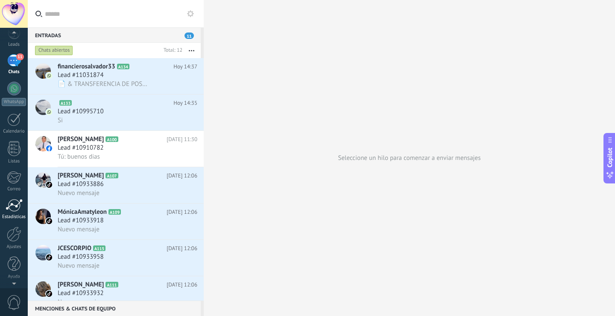
click at [13, 201] on div at bounding box center [14, 205] width 17 height 13
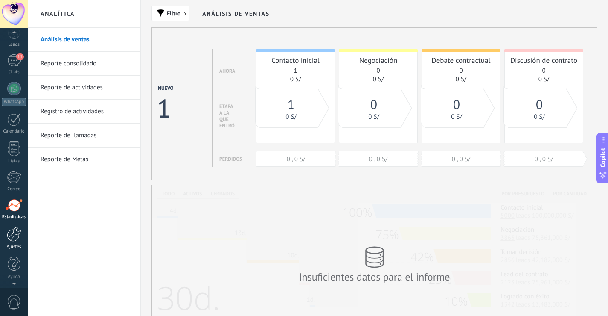
click at [13, 235] on div at bounding box center [14, 233] width 15 height 15
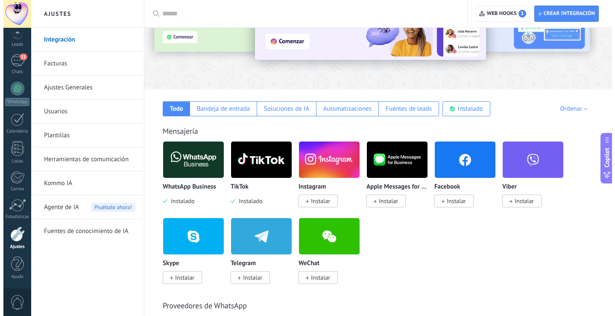
scroll to position [85, 0]
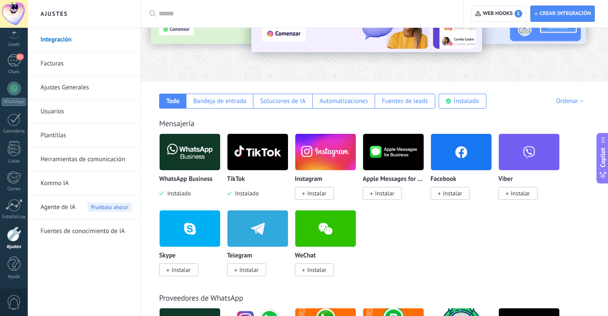
click at [453, 186] on div "Facebook Instalar" at bounding box center [461, 186] width 61 height 22
click at [453, 147] on body ".abecls-1,.abecls-2{fill-rule:evenodd}.abecls-2{fill:#fff} .abhcls-1{fill:none}…" at bounding box center [304, 73] width 608 height 316
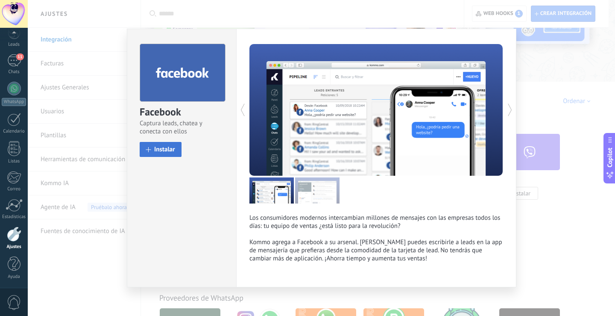
click at [167, 155] on button "Instalar" at bounding box center [161, 149] width 42 height 15
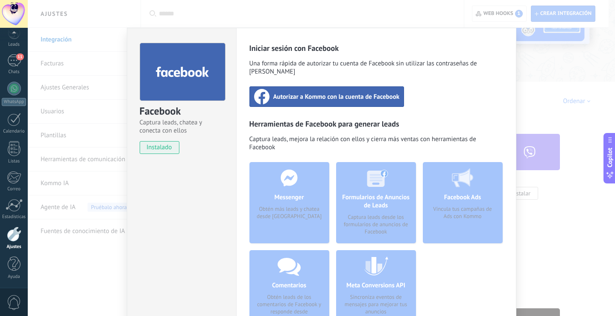
click at [304, 86] on div "Autorizar a Kommo con la cuenta de Facebook" at bounding box center [326, 96] width 155 height 20
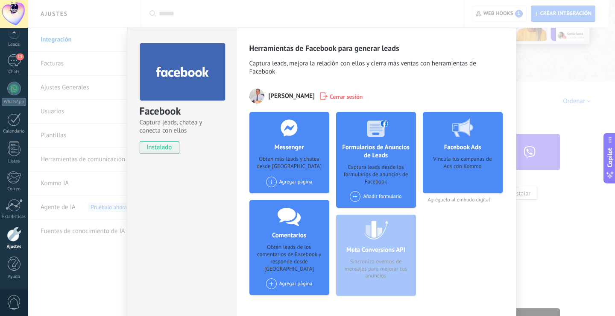
click at [270, 177] on span at bounding box center [271, 181] width 11 height 11
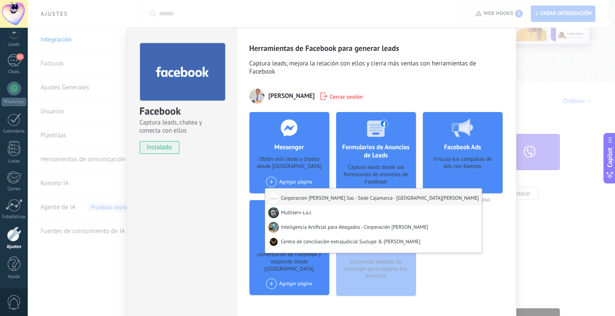
click at [276, 192] on div "Corporacion Amat Sac - Sede Cajamarca - San Marcos" at bounding box center [373, 196] width 217 height 17
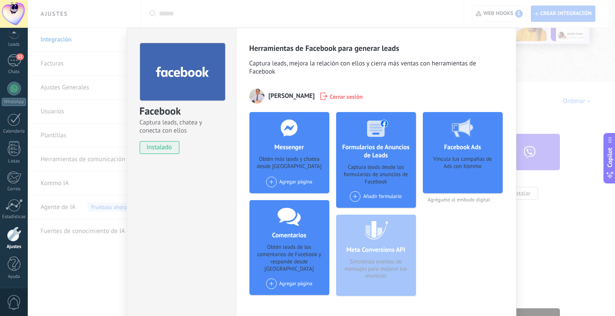
click at [269, 176] on div "Messenger Obtén más leads y chatea desde Kommo Agregar página Corporacion Amat …" at bounding box center [289, 152] width 80 height 81
click at [269, 179] on span at bounding box center [271, 181] width 11 height 11
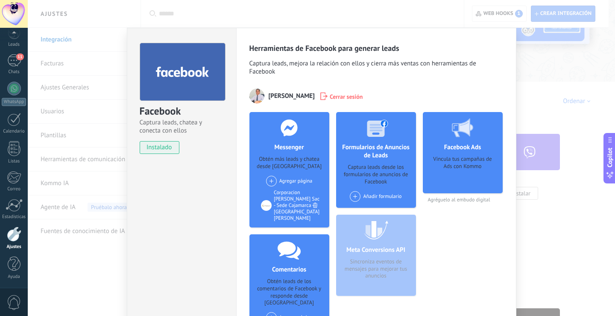
click at [269, 181] on span at bounding box center [271, 180] width 11 height 11
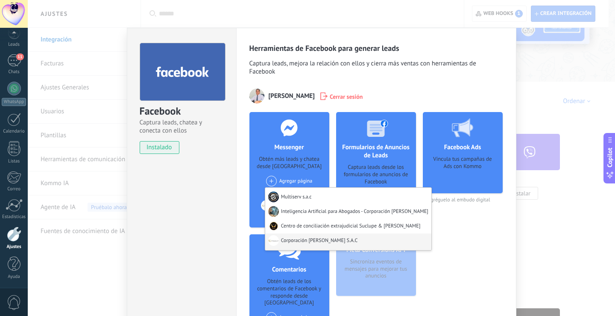
click at [289, 238] on div "Corporación Amat S.A.C" at bounding box center [348, 241] width 166 height 17
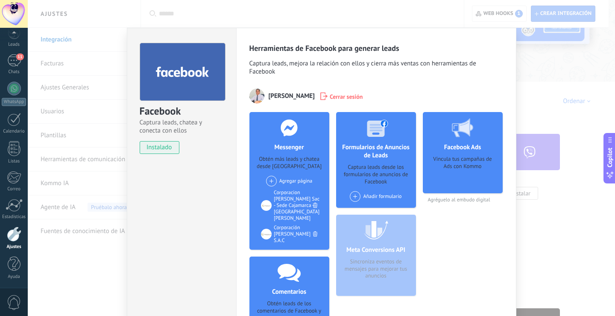
click at [268, 181] on span at bounding box center [271, 180] width 11 height 11
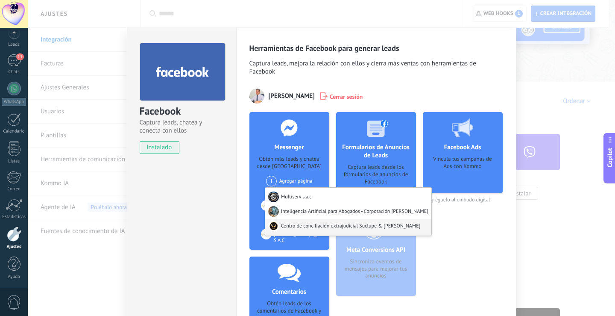
click at [290, 226] on div "Centro de conciliación extrajudicial Suclupe & Amat" at bounding box center [348, 227] width 166 height 17
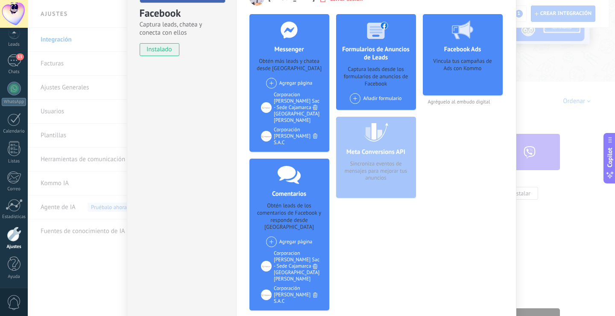
scroll to position [123, 0]
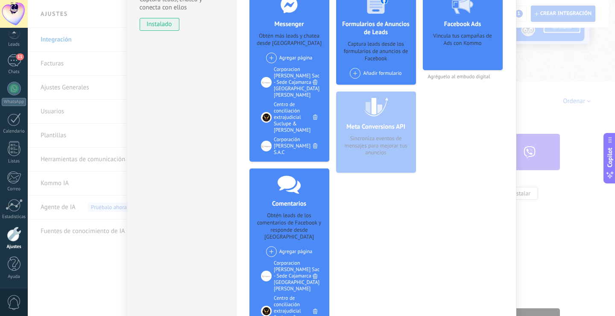
click at [377, 235] on div "Formularios de Anuncios de Leads Captura leads desde los formularios de anuncio…" at bounding box center [376, 175] width 80 height 373
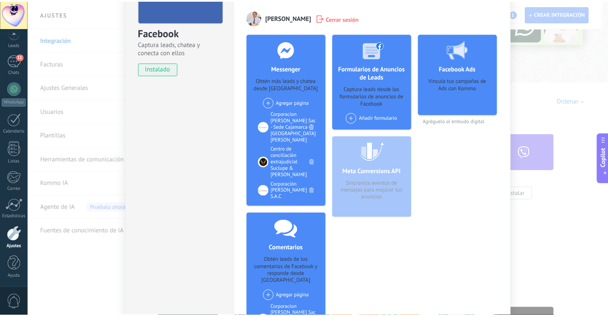
scroll to position [0, 0]
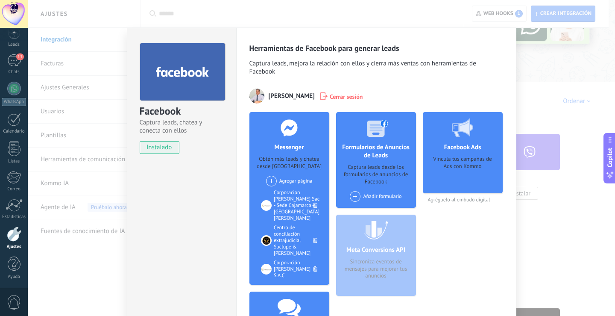
click at [539, 54] on div "Facebook Captura leads, chatea y conecta con ellos instalado Desinstalar Herram…" at bounding box center [321, 158] width 587 height 316
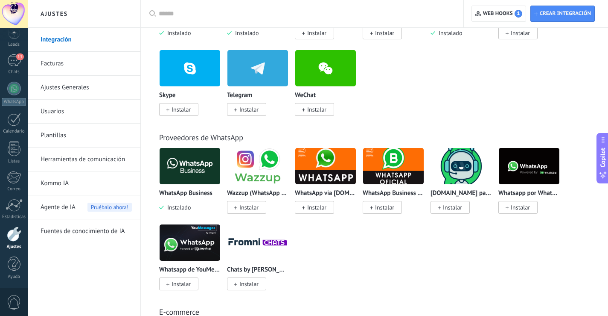
scroll to position [256, 0]
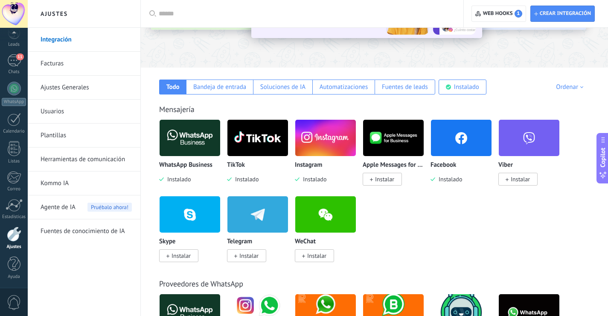
scroll to position [85, 0]
